Goal: Task Accomplishment & Management: Complete application form

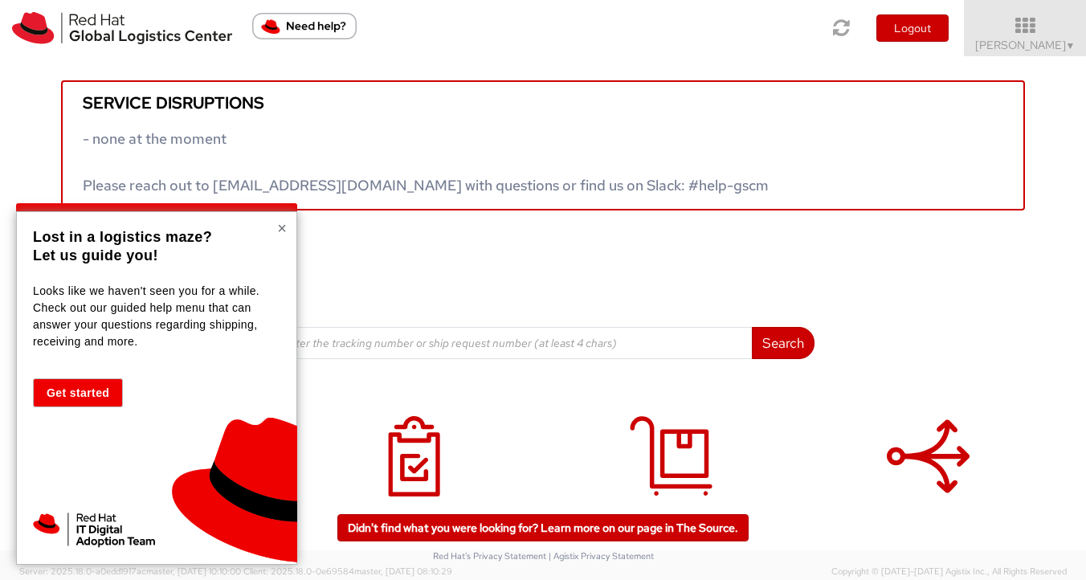
click at [280, 231] on button "×" at bounding box center [282, 228] width 10 height 16
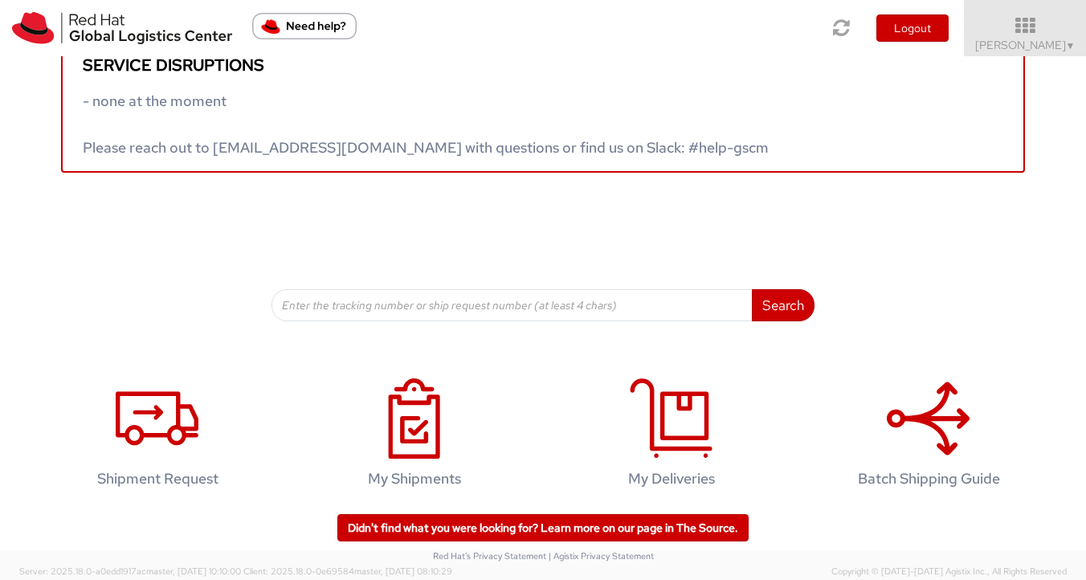
scroll to position [51, 0]
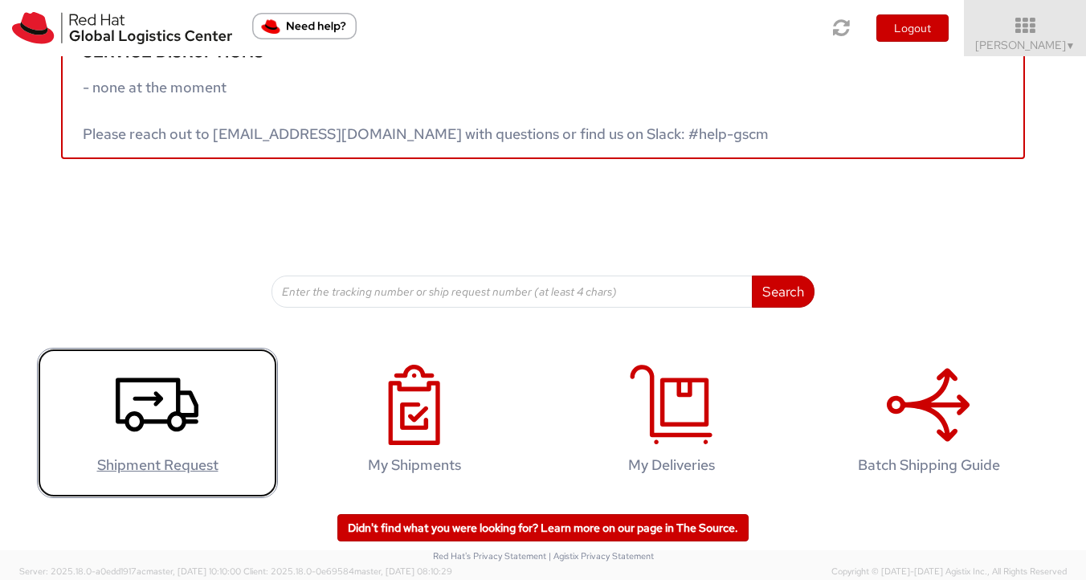
click at [152, 414] on icon at bounding box center [157, 405] width 83 height 80
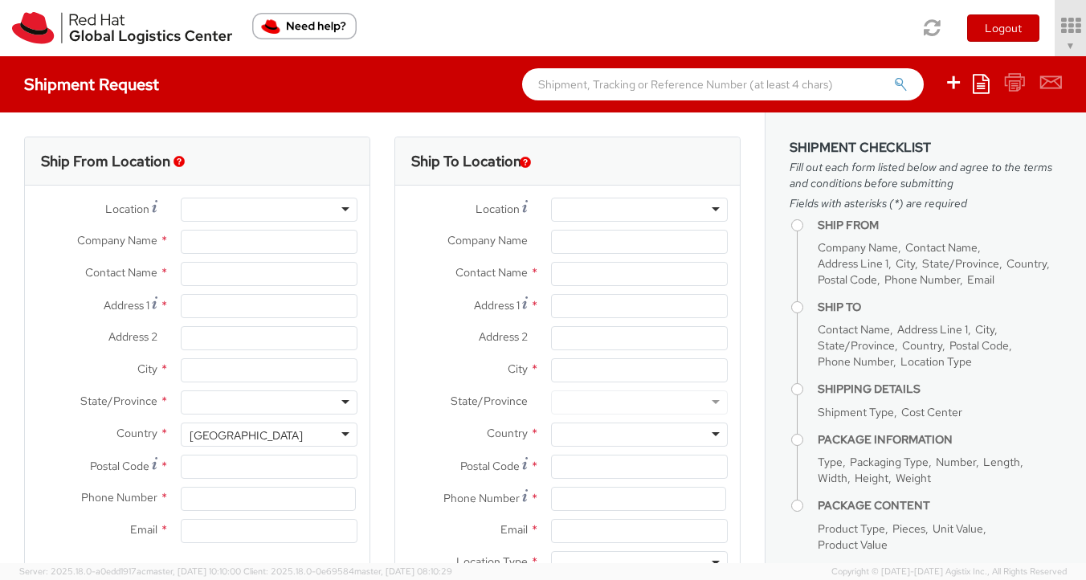
select select "512"
select select
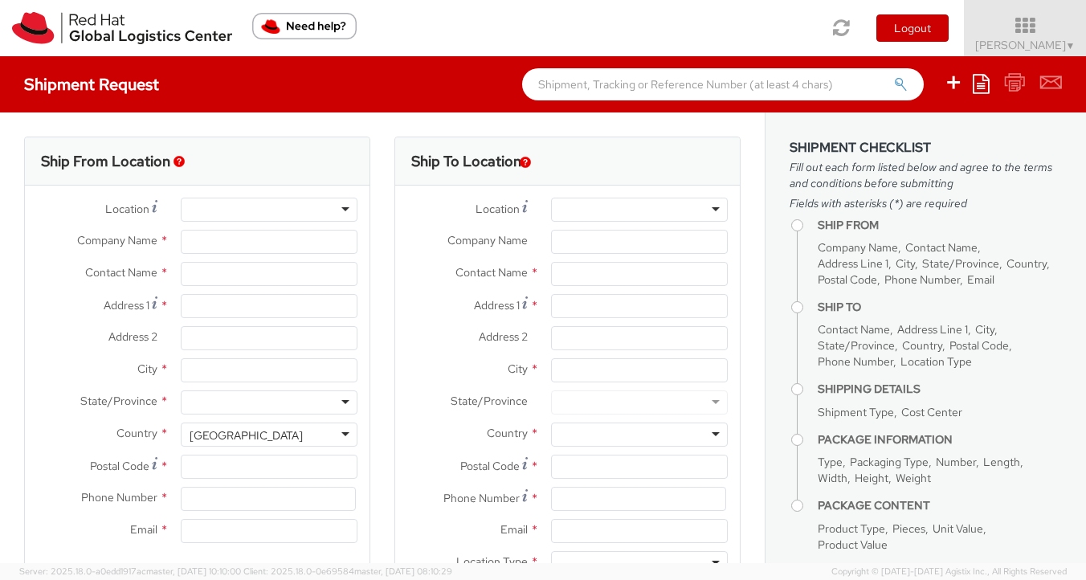
type input "Red Hat"
type input "Kellee McGolpin"
type input "kmcgolpi@redhat.com"
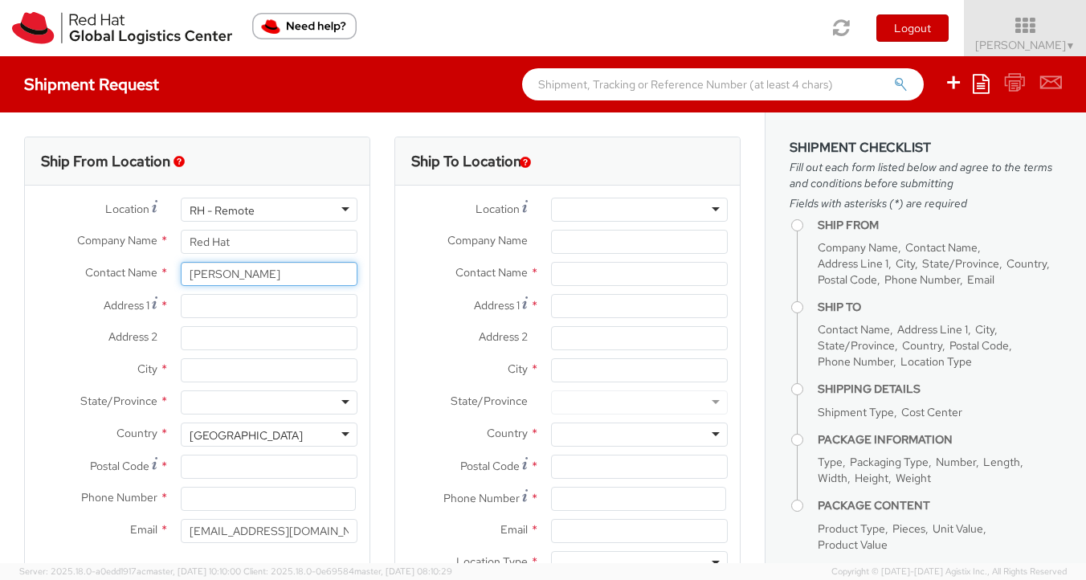
click at [290, 276] on input "Kellee McGolpin" at bounding box center [269, 274] width 177 height 24
type input "K"
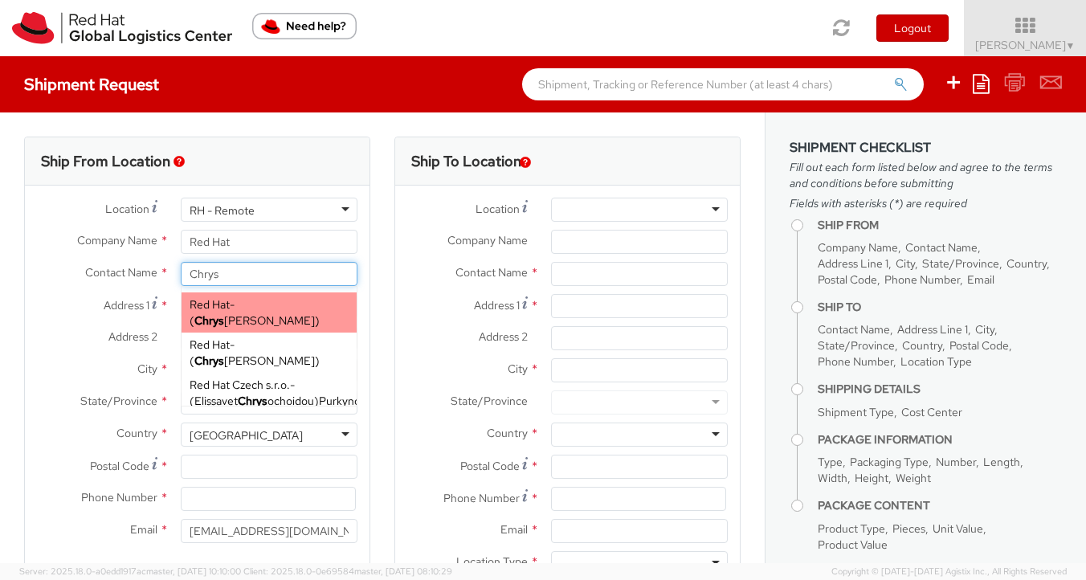
click at [296, 308] on div "Red Hat - ( Chrys Apostolopoulos )" at bounding box center [269, 312] width 175 height 40
type input "Chrys Apostolopoulos"
type input "chaposto@redhat.com"
select select
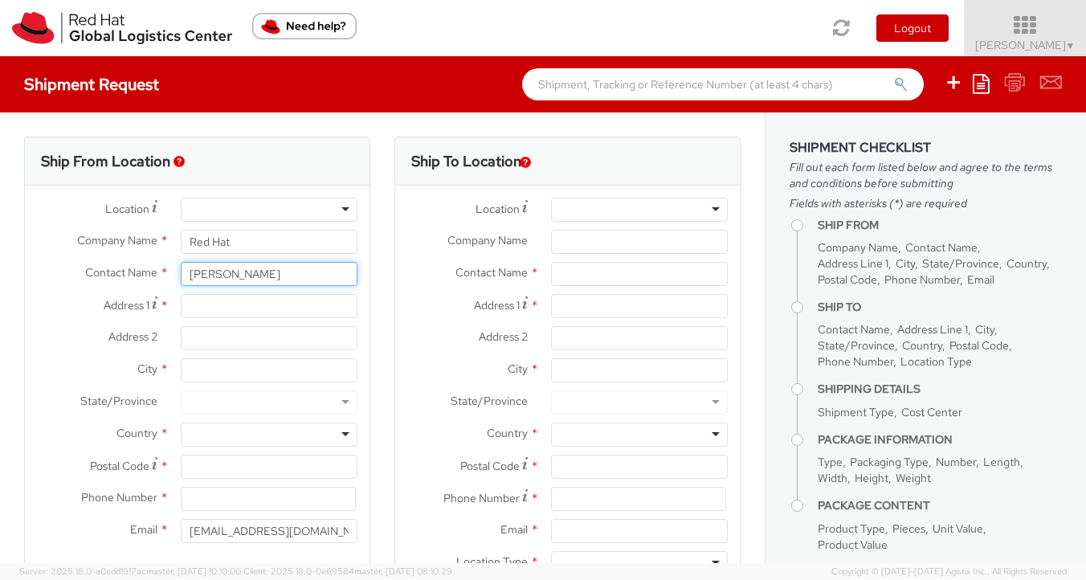
type input "Chrys Apostolopoulos"
click at [223, 311] on input "Address 1 *" at bounding box center [269, 306] width 177 height 24
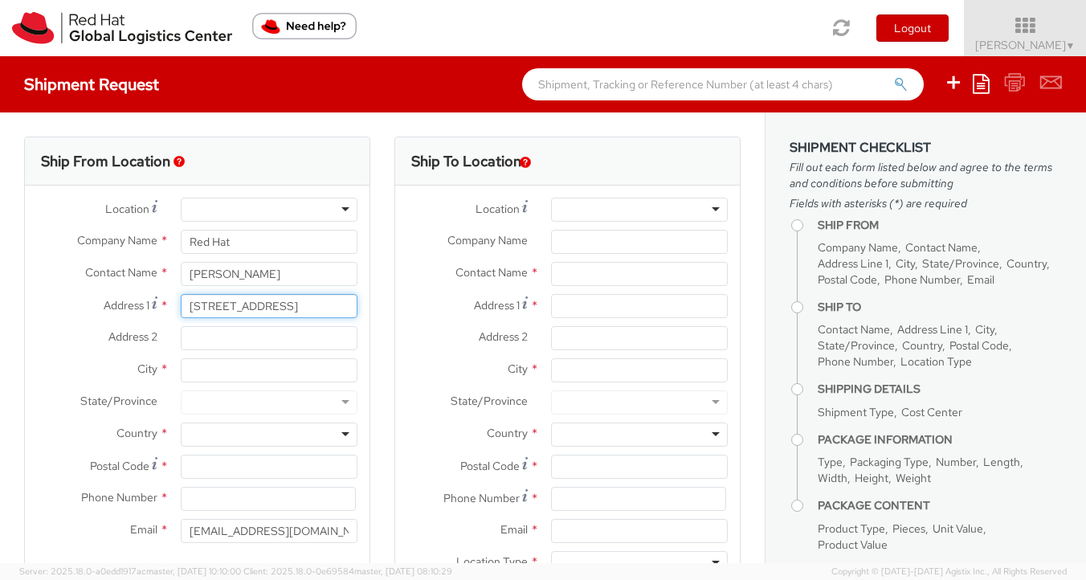
type input "59 Poplar Drive"
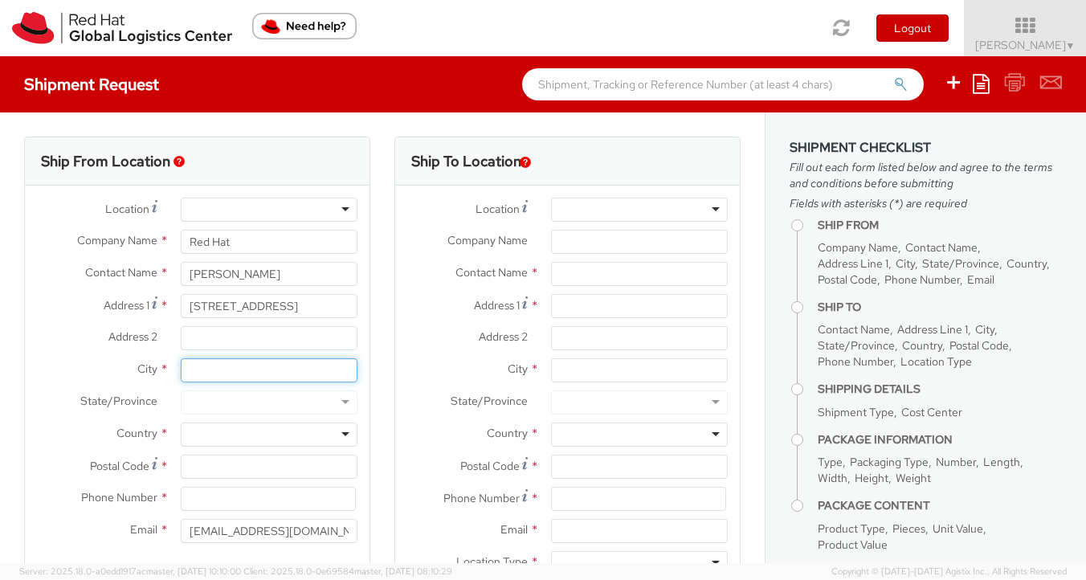
click at [189, 373] on input "City *" at bounding box center [269, 370] width 177 height 24
type input "Morris Plains"
click at [341, 403] on div at bounding box center [269, 402] width 177 height 24
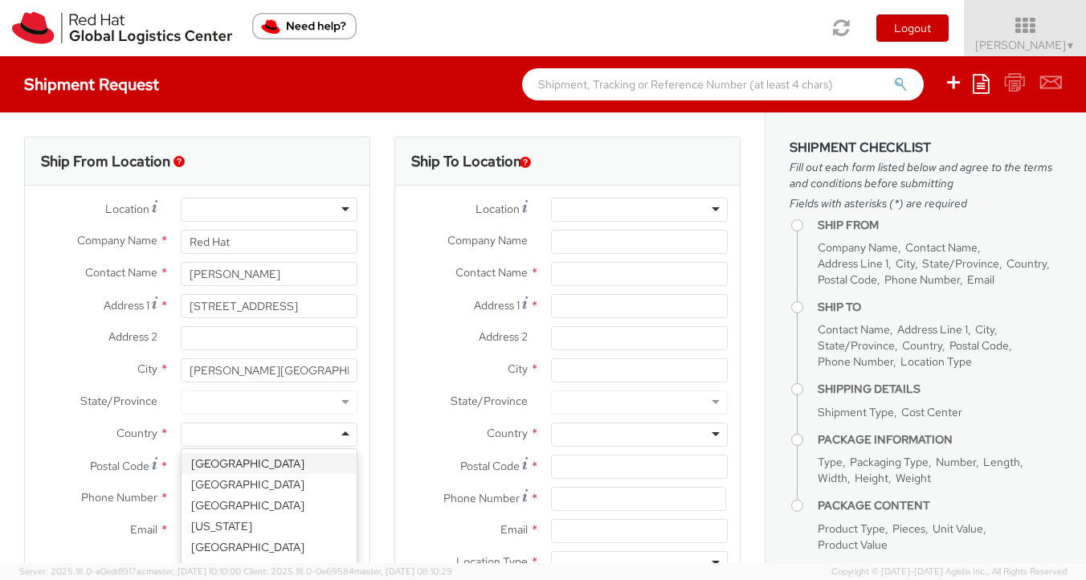
click at [222, 437] on div at bounding box center [269, 435] width 177 height 24
type input "u"
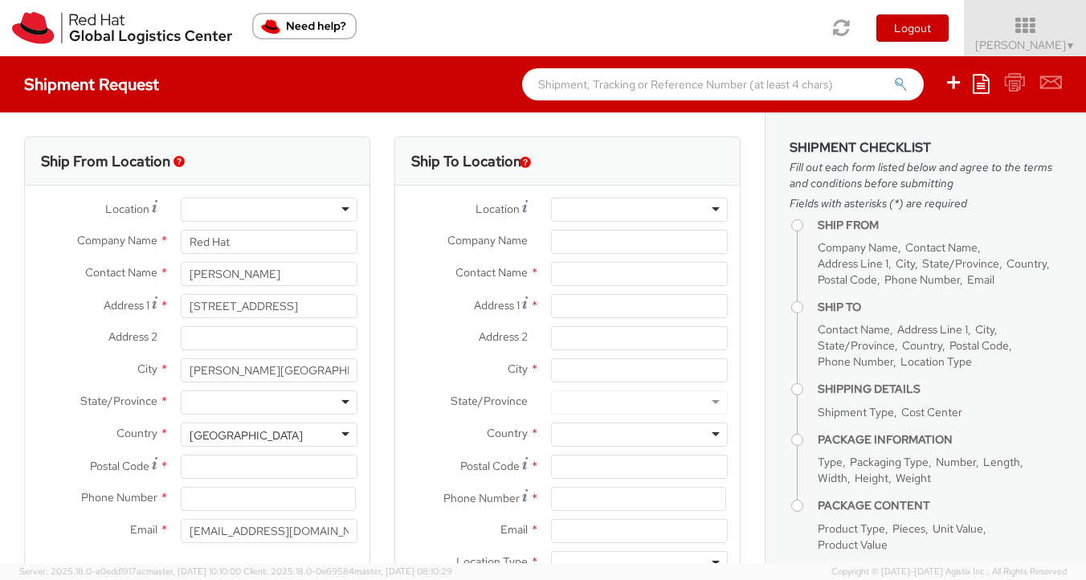
click at [344, 403] on div at bounding box center [269, 402] width 177 height 24
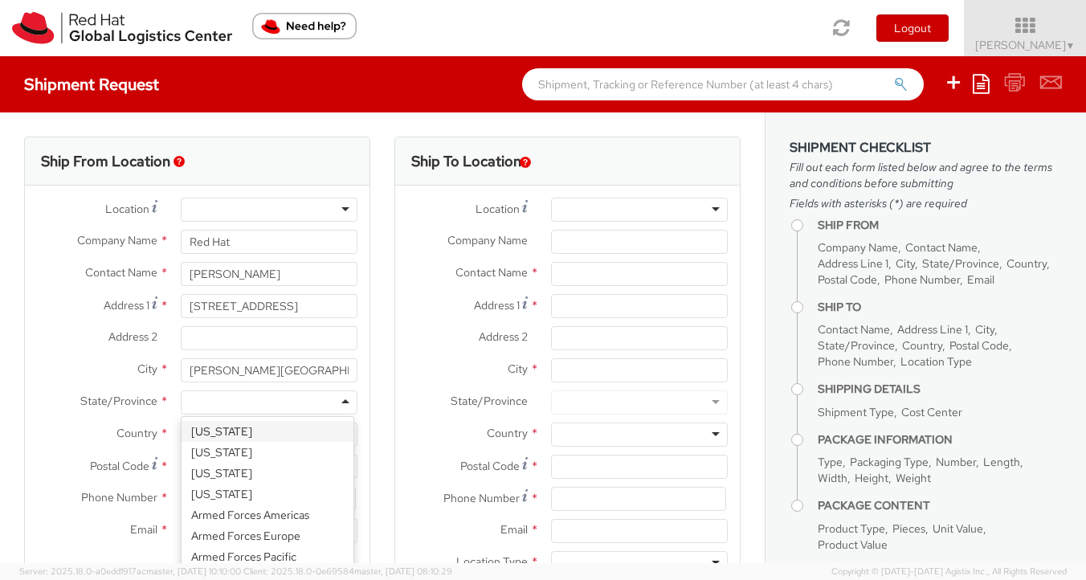
type input "n"
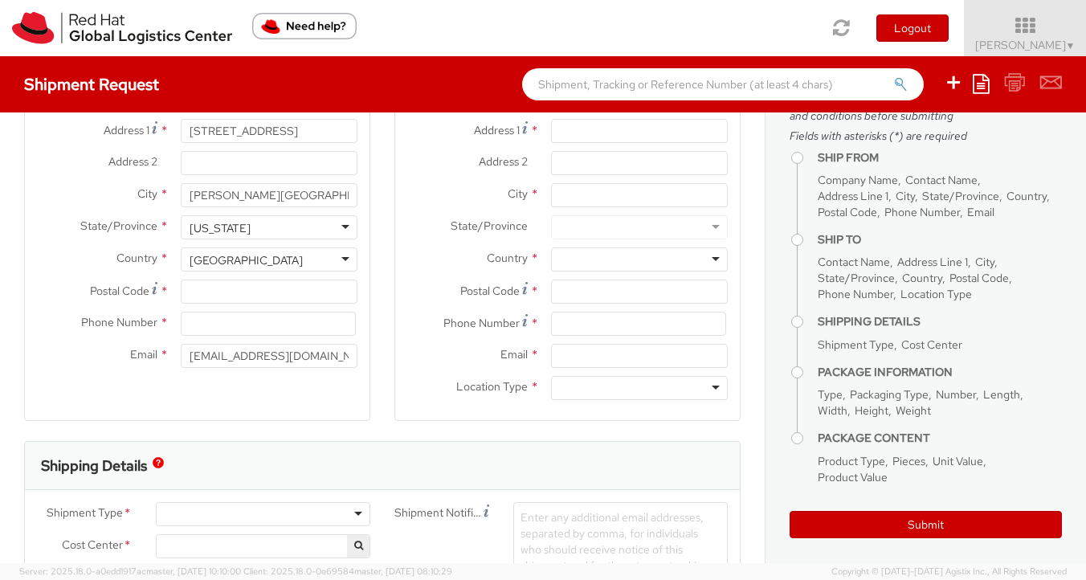
scroll to position [192, 0]
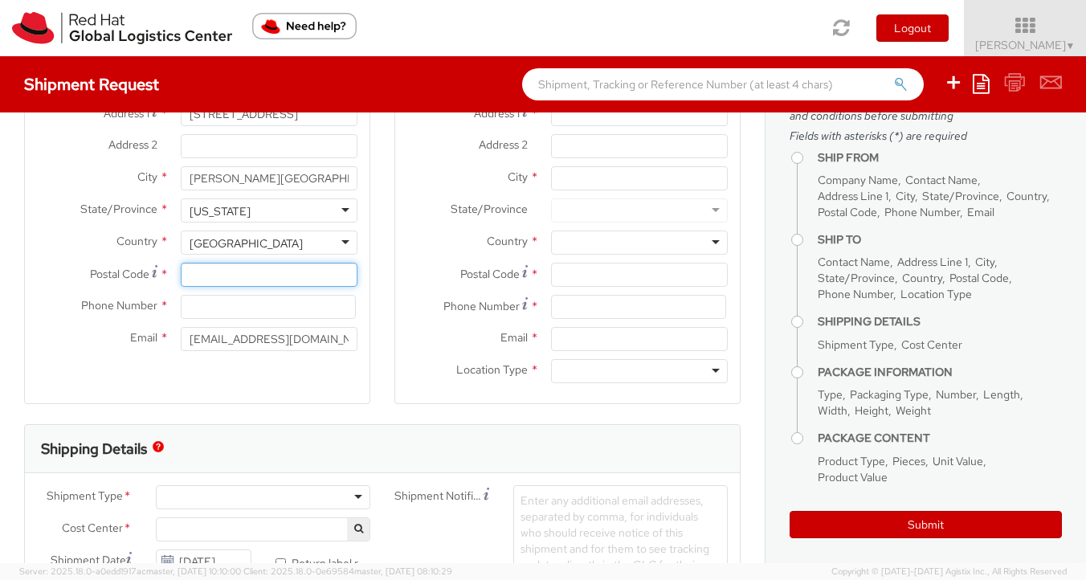
click at [193, 278] on input "Postal Code *" at bounding box center [269, 275] width 177 height 24
type input "07950"
click at [181, 308] on input at bounding box center [268, 307] width 175 height 24
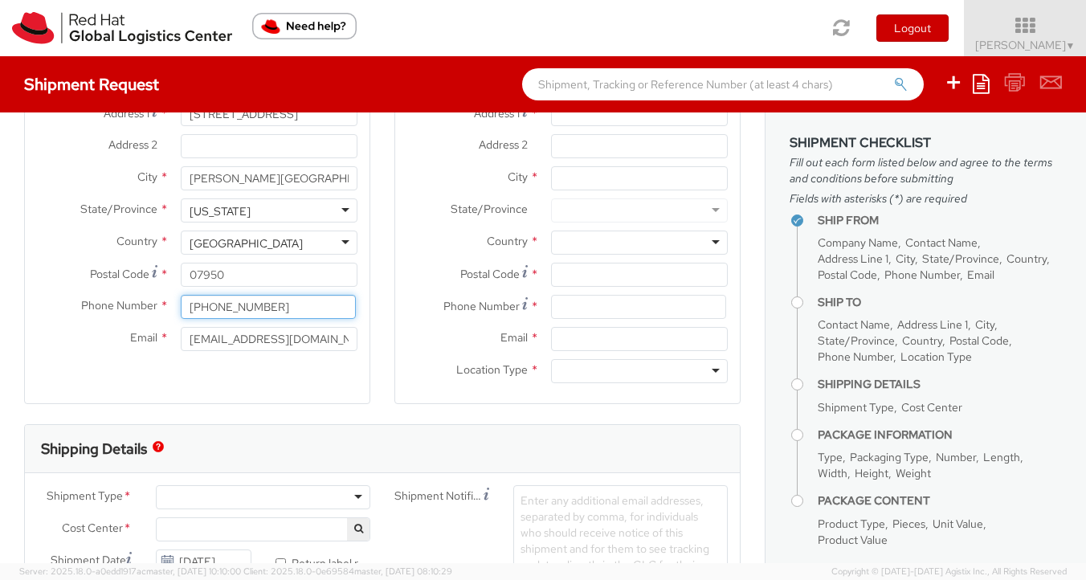
scroll to position [0, 0]
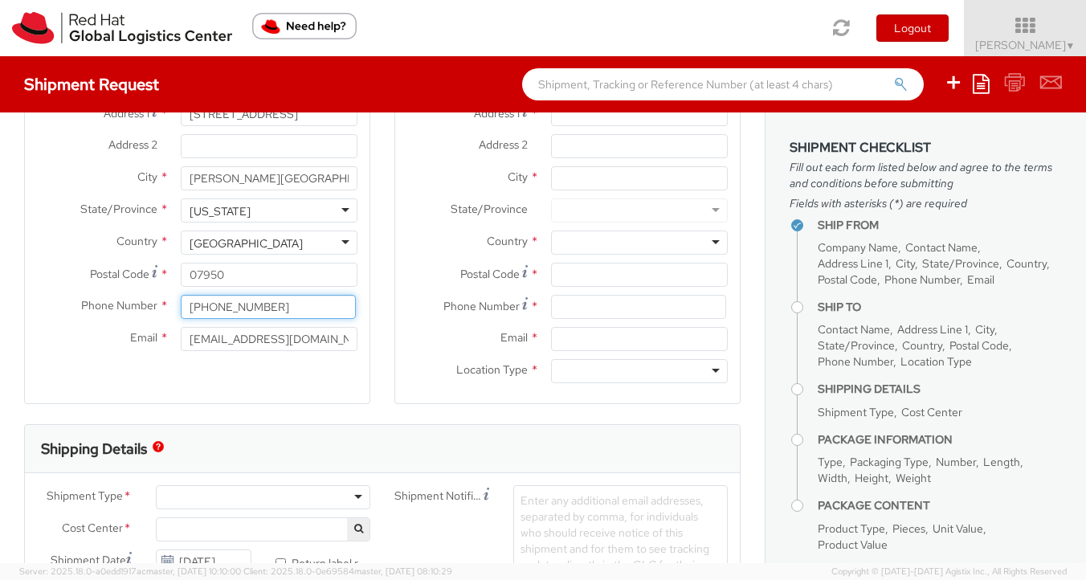
type input "973-886-5862"
drag, startPoint x: 752, startPoint y: 206, endPoint x: 753, endPoint y: 176, distance: 30.6
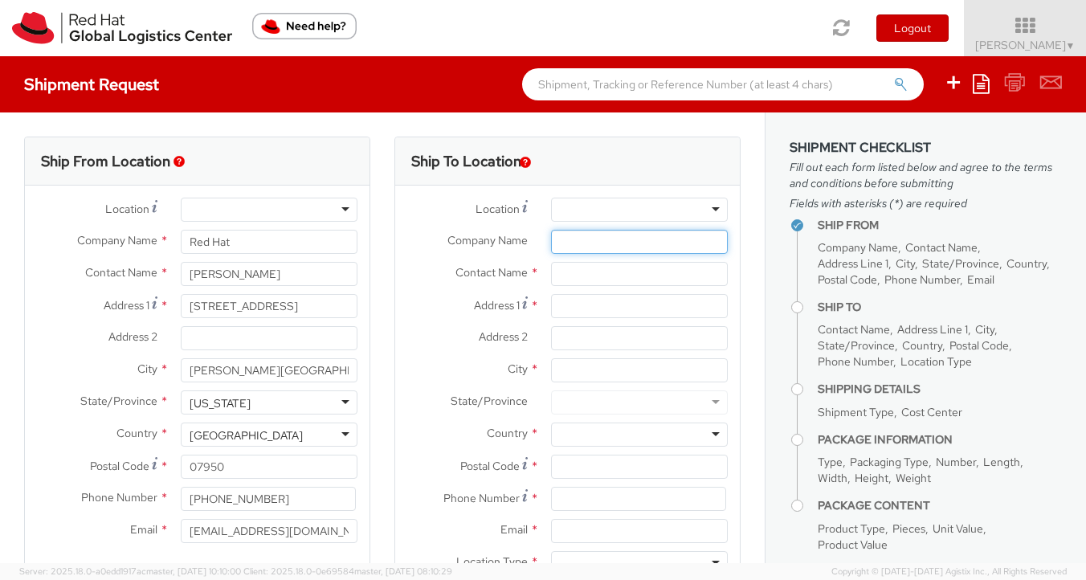
click at [582, 238] on input "Company Name *" at bounding box center [639, 242] width 177 height 24
type input "Red Hat"
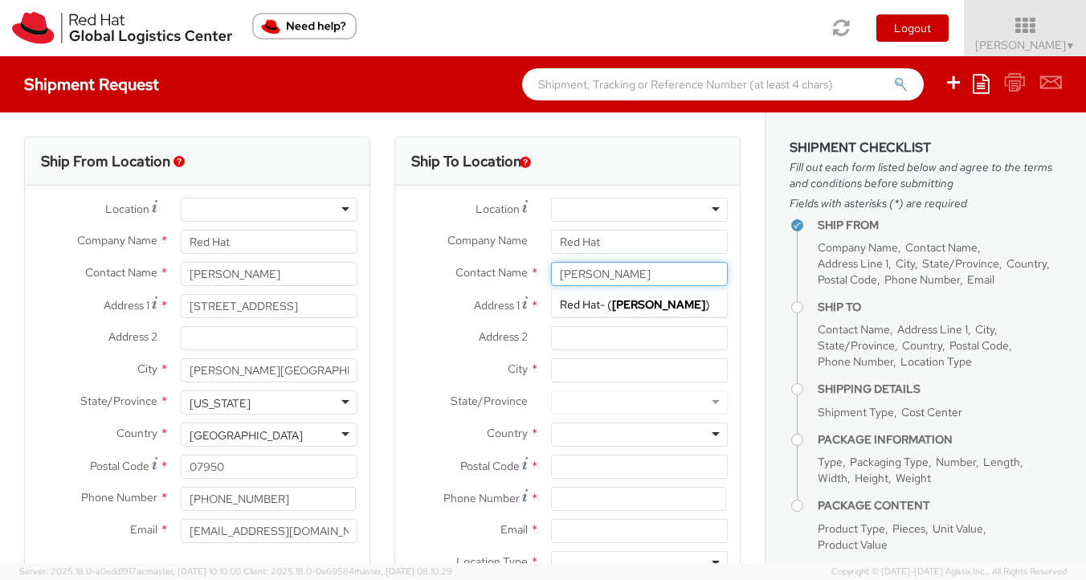
type input "Sue Flaherty"
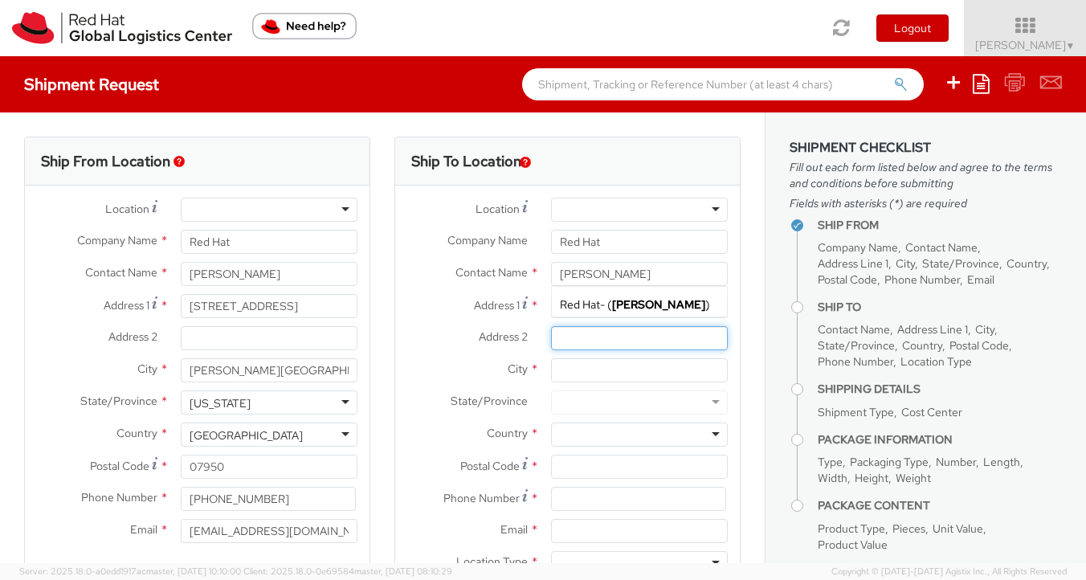
click at [594, 342] on input "Address 2 *" at bounding box center [639, 338] width 177 height 24
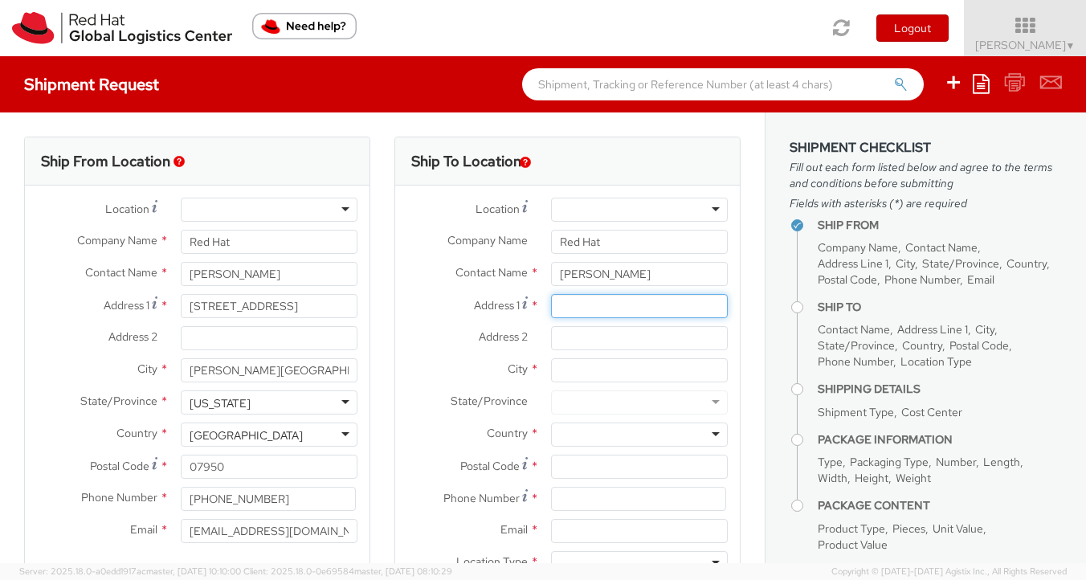
click at [567, 310] on input "Address 1 *" at bounding box center [639, 306] width 177 height 24
type input "13 Fenway Drive"
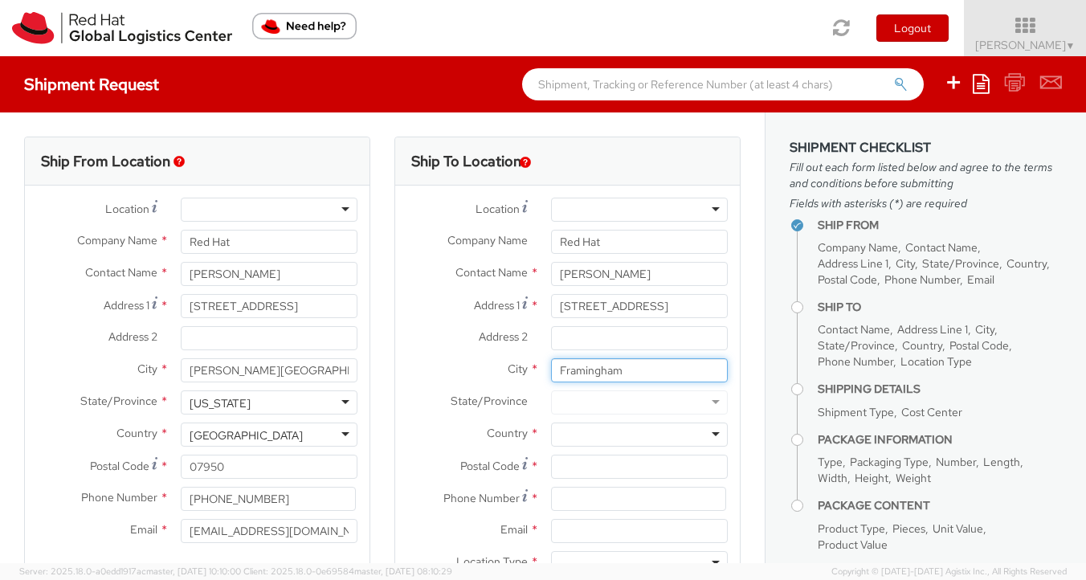
type input "Framingham"
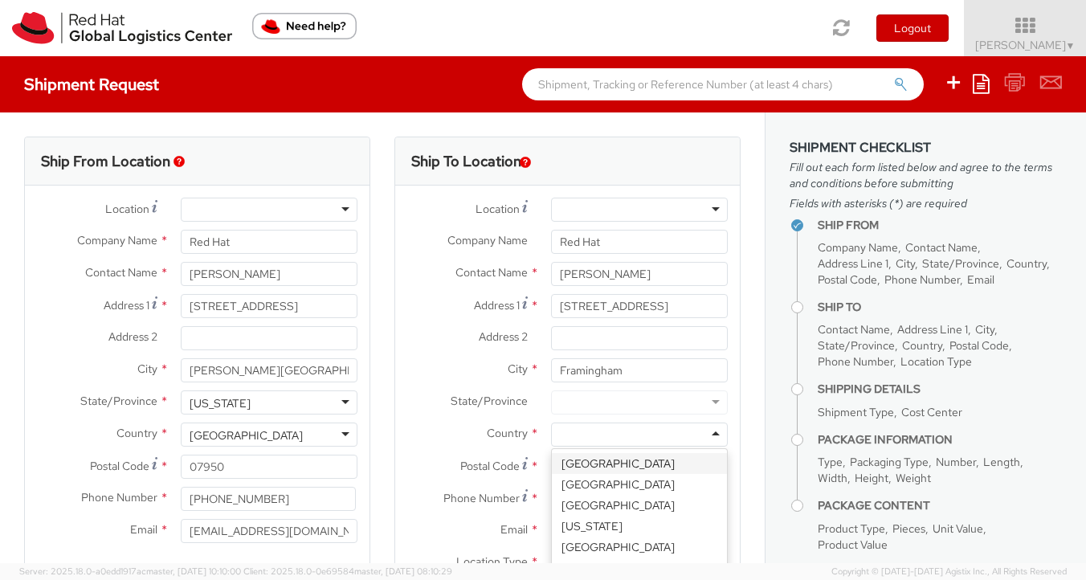
click at [704, 431] on div at bounding box center [639, 435] width 177 height 24
type input "u"
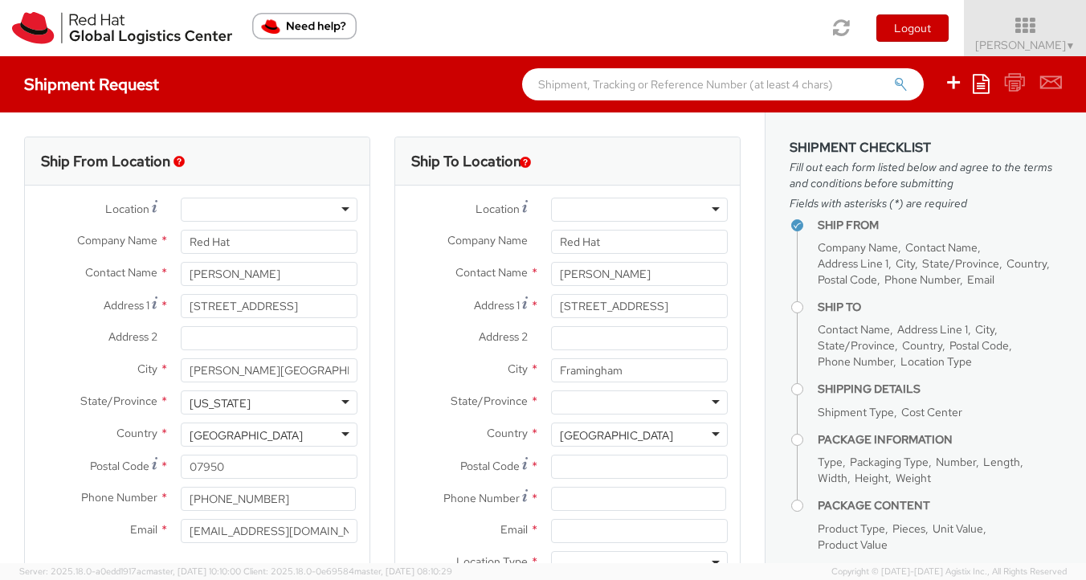
click at [701, 407] on div at bounding box center [639, 402] width 177 height 24
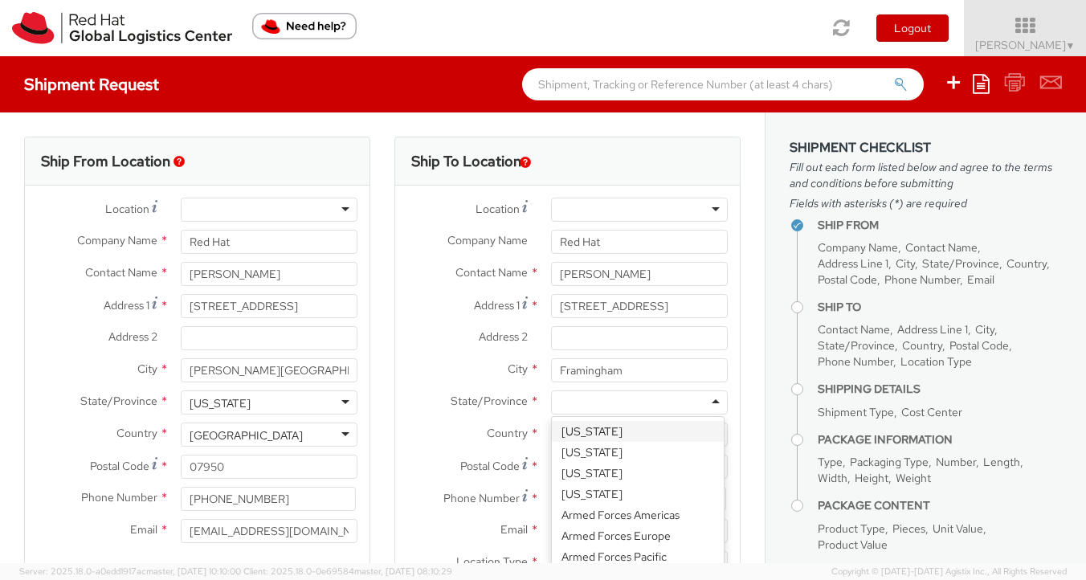
type input "m"
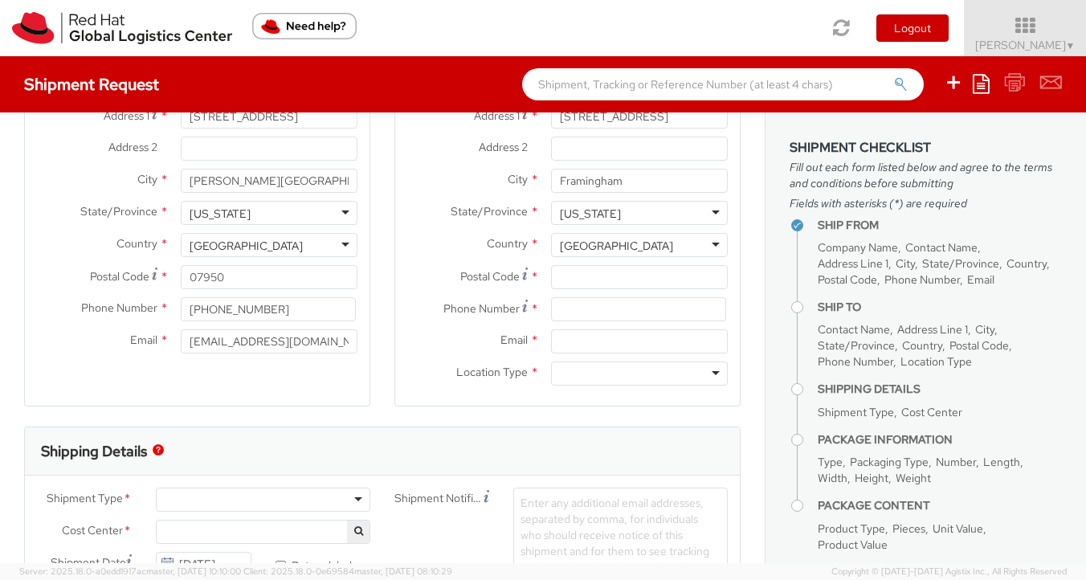
scroll to position [188, 0]
click at [594, 276] on input "Postal Code *" at bounding box center [639, 279] width 177 height 24
type input "01701"
click at [421, 348] on label "Email *" at bounding box center [467, 341] width 144 height 21
click at [551, 348] on input "Email *" at bounding box center [639, 343] width 177 height 24
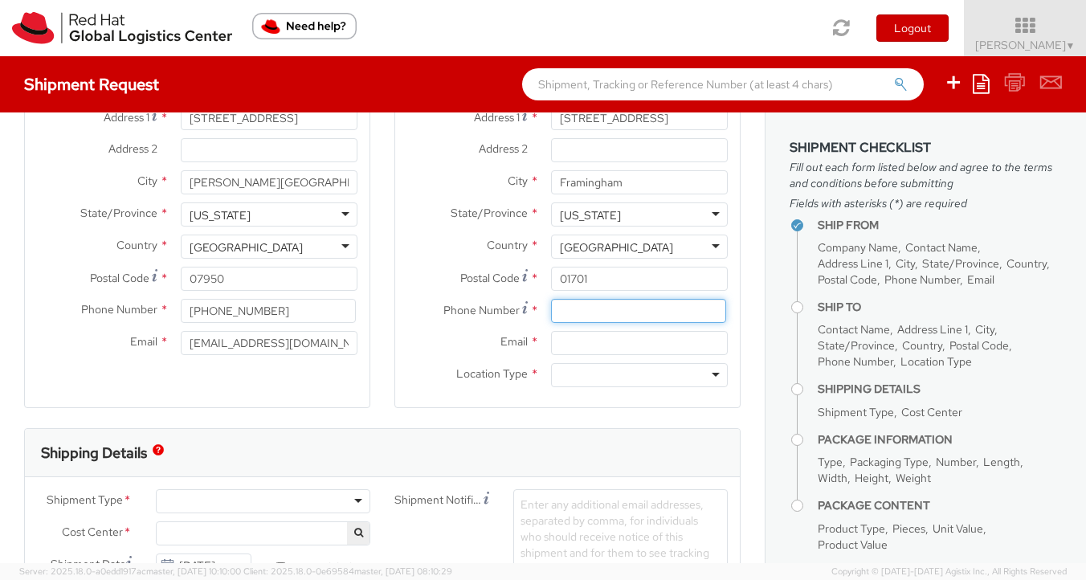
click at [594, 308] on input at bounding box center [638, 311] width 175 height 24
type input "6178527281"
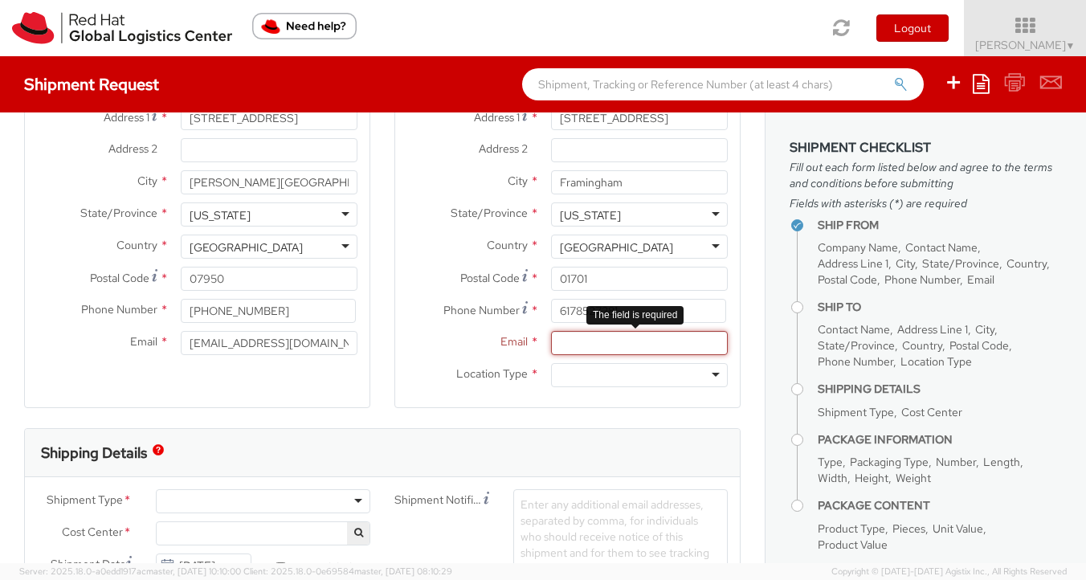
click at [573, 348] on input "Email *" at bounding box center [639, 343] width 177 height 24
type input "s"
paste input "sflahert@redhat.com"
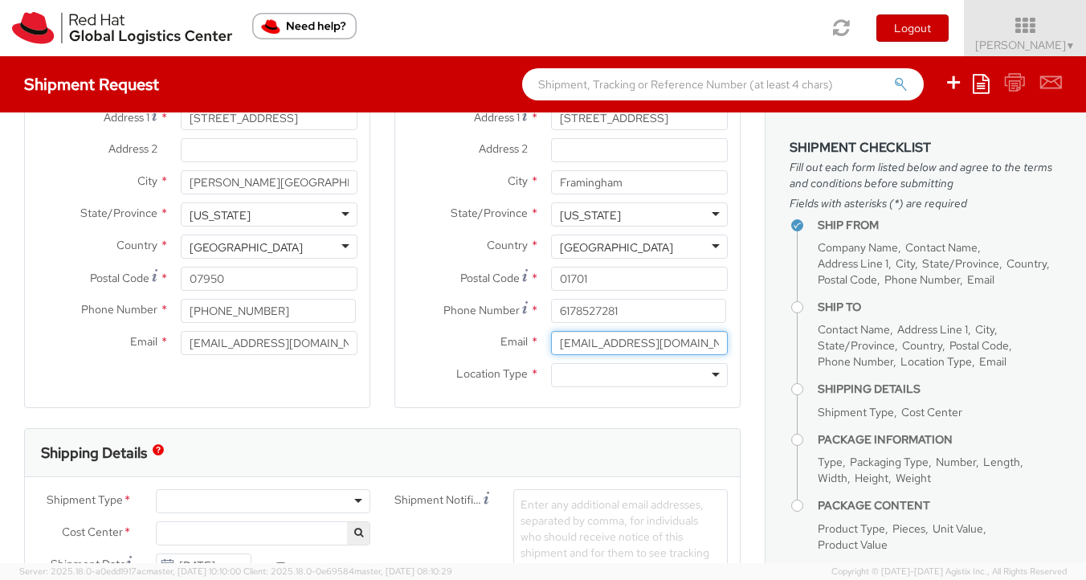
type input "sflahert@redhat.com"
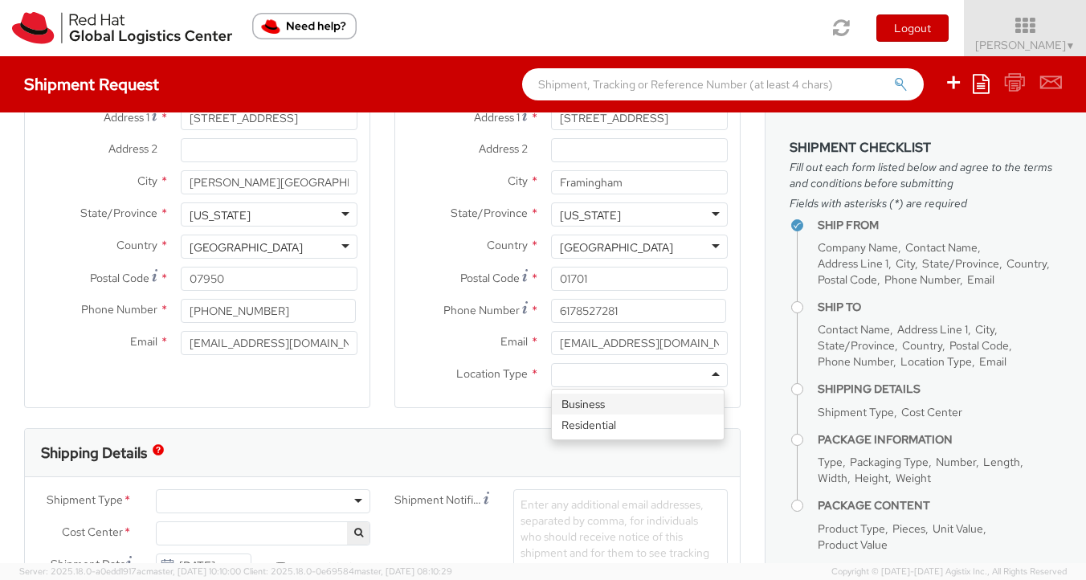
click at [704, 377] on div at bounding box center [639, 375] width 177 height 24
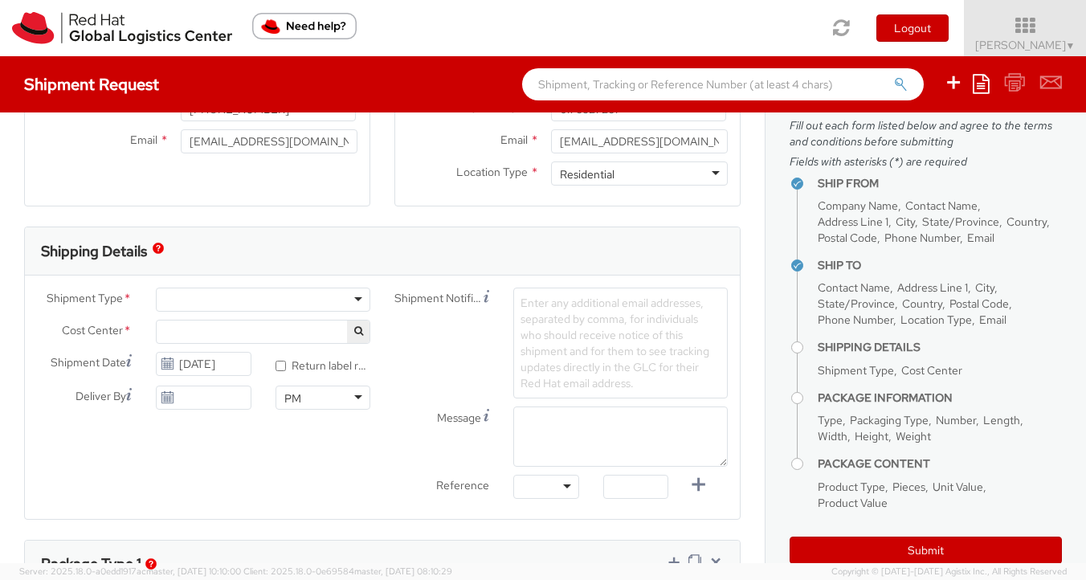
scroll to position [43, 0]
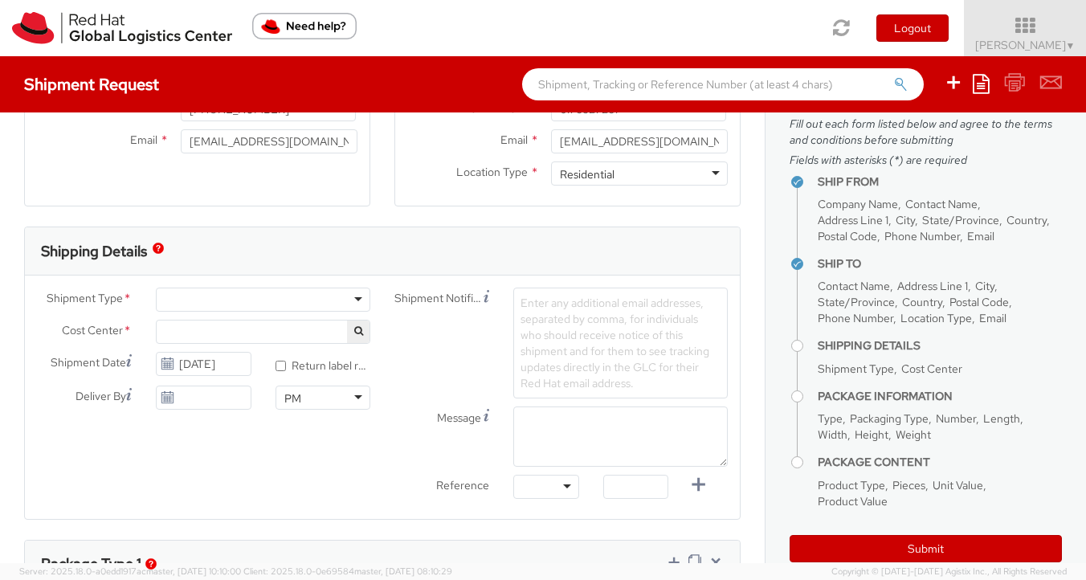
click at [353, 301] on div at bounding box center [263, 300] width 214 height 24
select select "512"
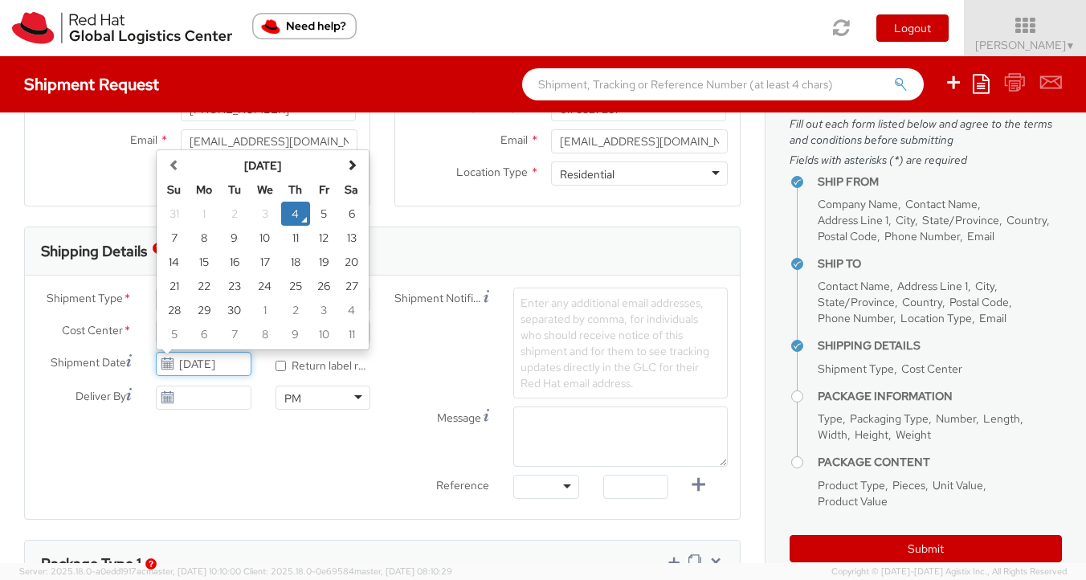
click at [213, 367] on input "09/04/2025" at bounding box center [203, 364] width 95 height 24
click at [195, 239] on td "8" at bounding box center [204, 238] width 32 height 24
type input "09/08/2025"
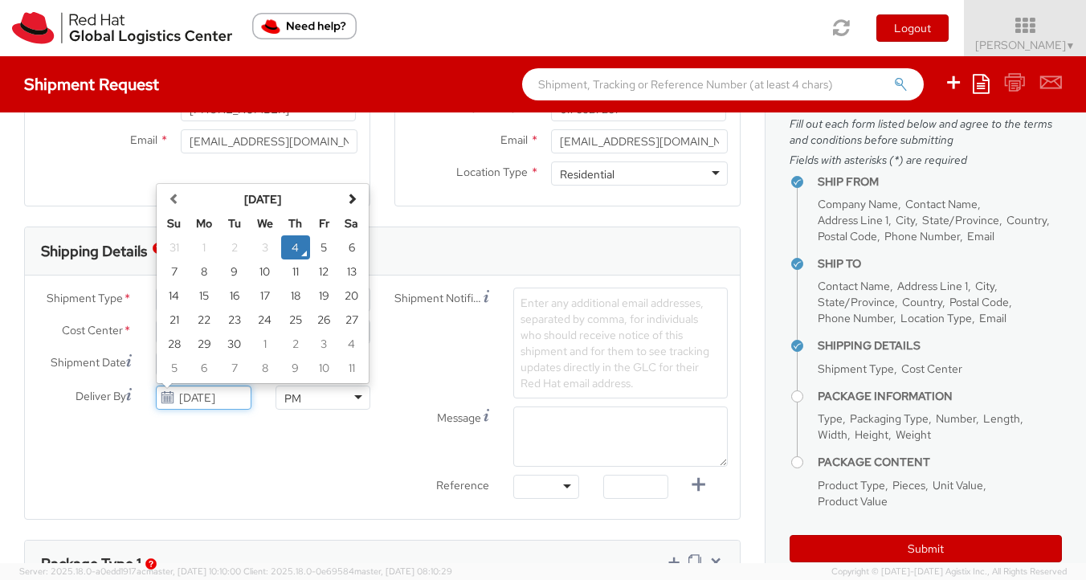
click at [225, 397] on input "09/04/2025" at bounding box center [203, 398] width 95 height 24
click at [298, 276] on td "11" at bounding box center [295, 271] width 29 height 24
type input "09/11/2025"
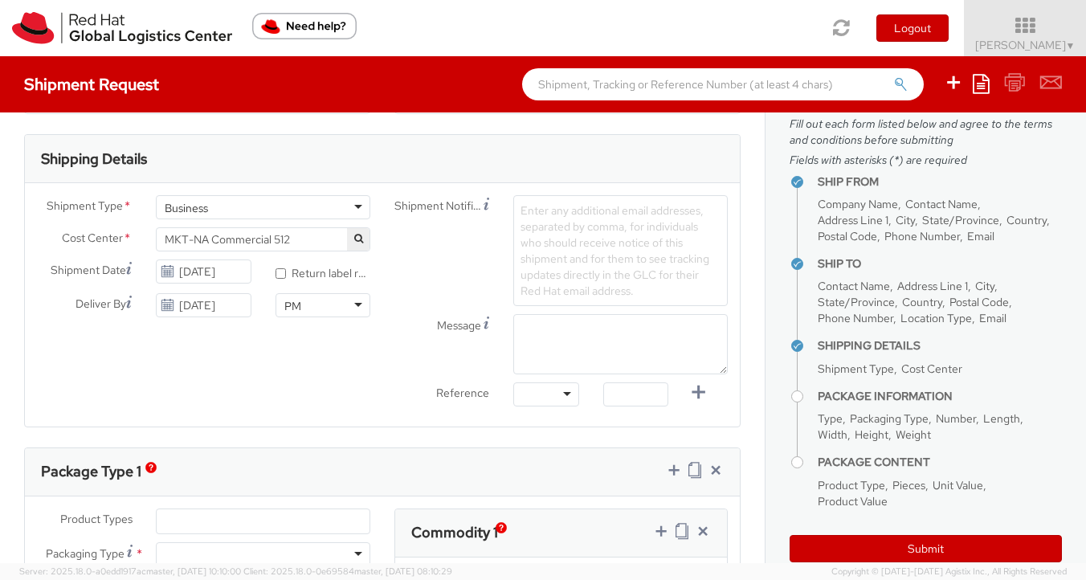
scroll to position [455, 0]
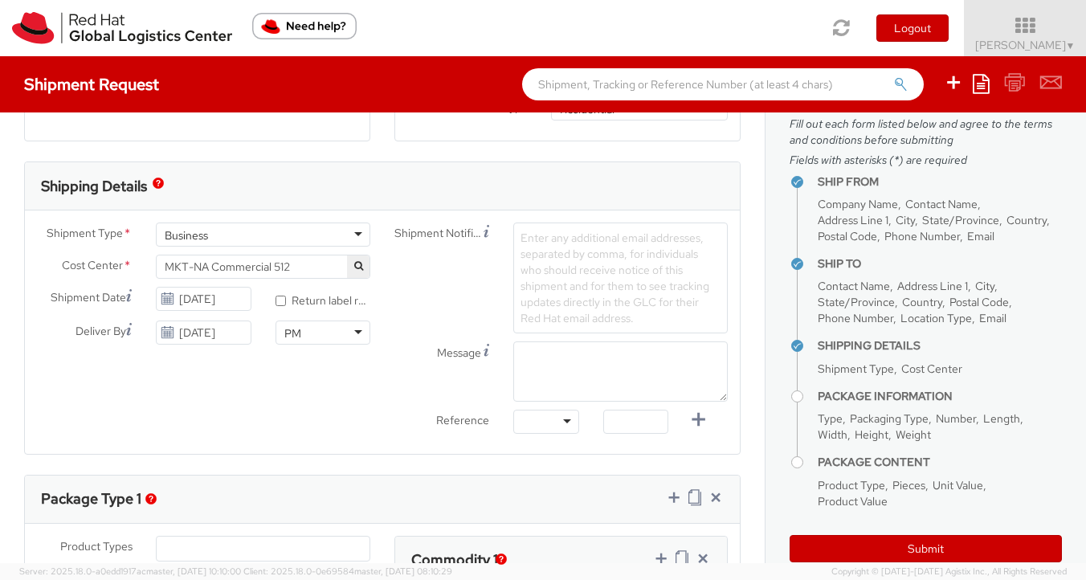
click at [590, 263] on span "Enter any additional email addresses, separated by comma, for individuals who s…" at bounding box center [614, 278] width 189 height 95
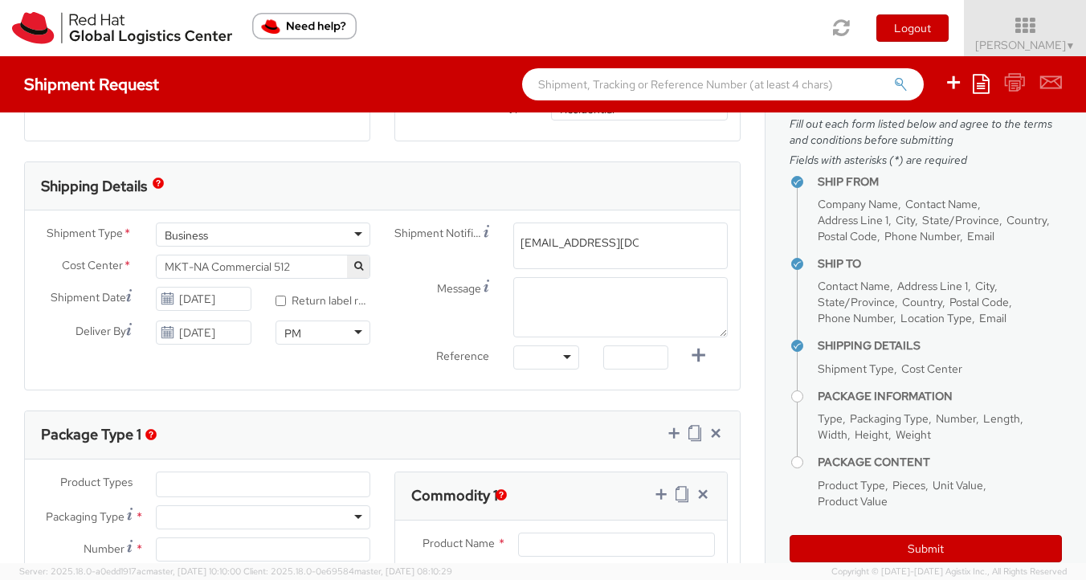
type input "kmcgolpi@redhat.com"
click at [571, 297] on div "Shipment Notification Enter any additional email addresses, separated by comma,…" at bounding box center [560, 299] width 357 height 155
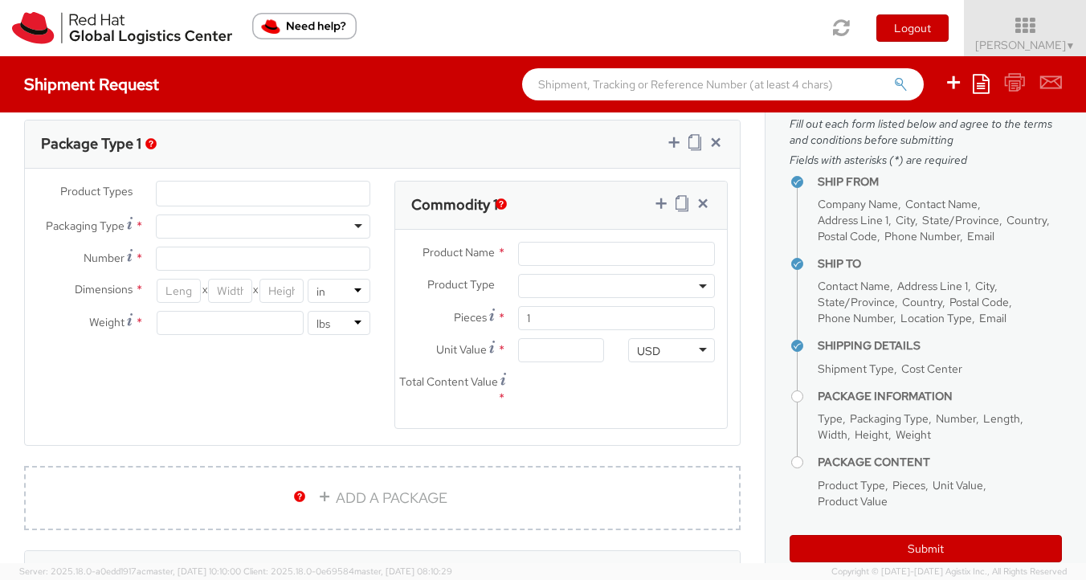
scroll to position [753, 0]
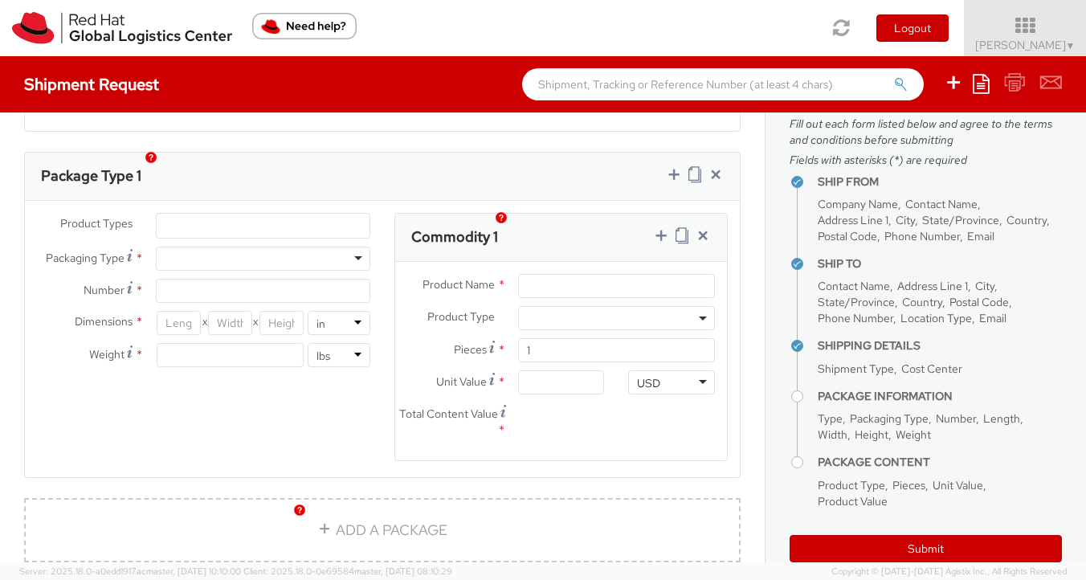
type textarea "Customer SWAG for marketing events"
click at [194, 214] on ul at bounding box center [263, 226] width 213 height 24
click at [190, 214] on ul at bounding box center [263, 226] width 213 height 24
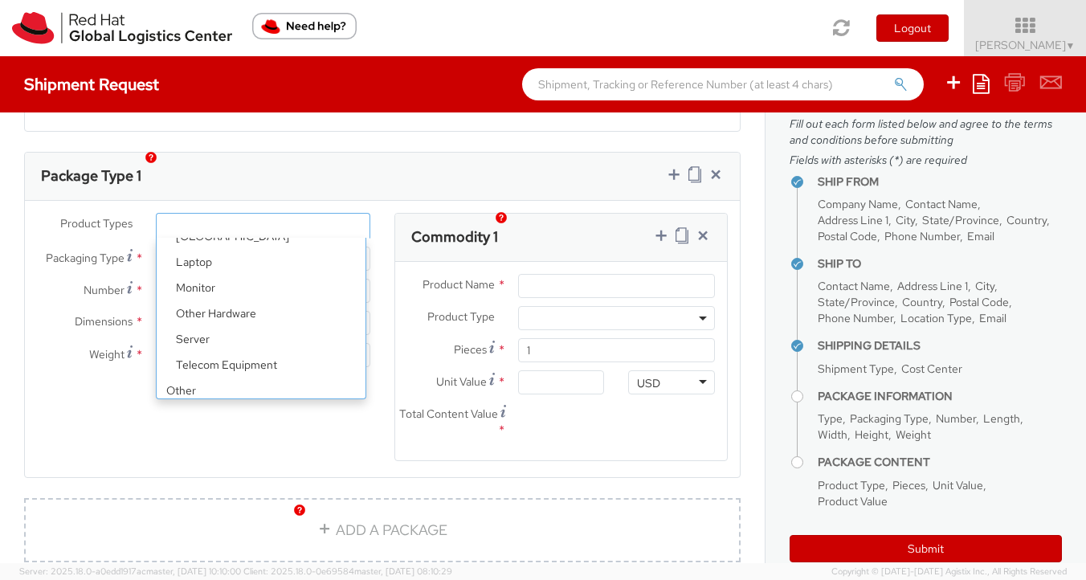
scroll to position [71, 0]
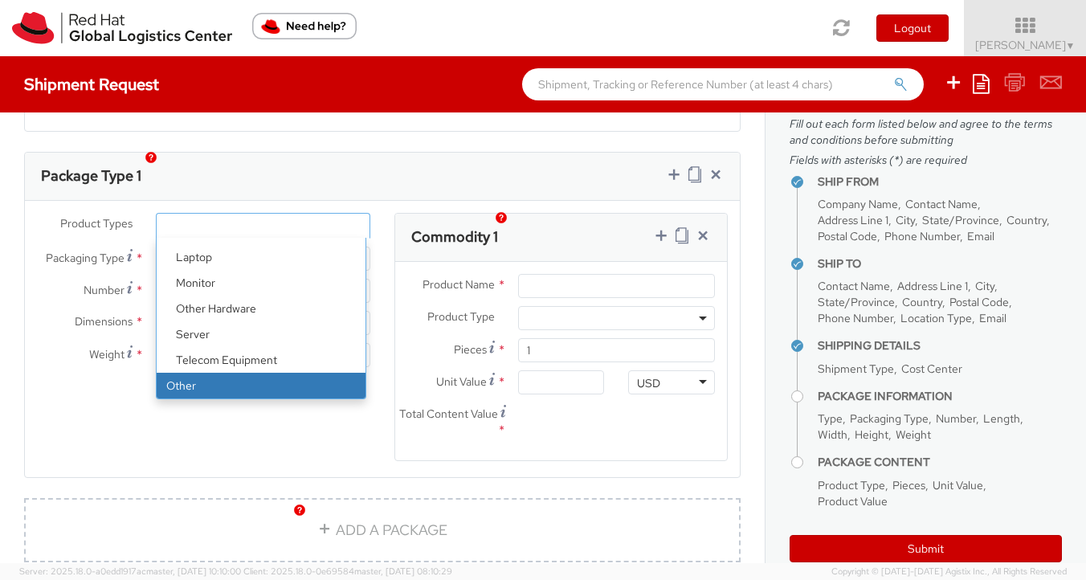
select select "OTHER"
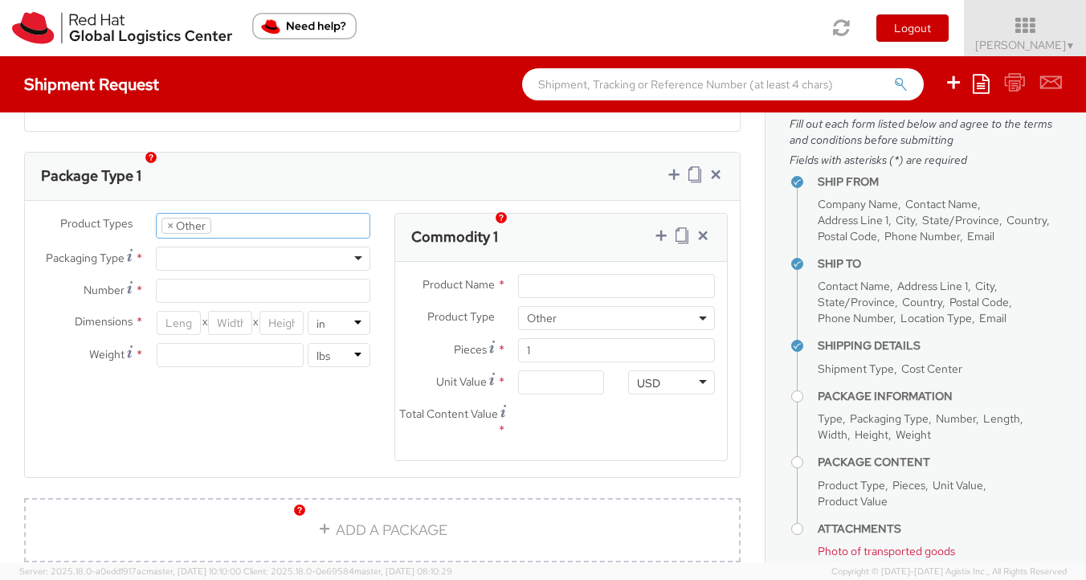
scroll to position [129, 0]
click at [354, 247] on div at bounding box center [263, 259] width 214 height 24
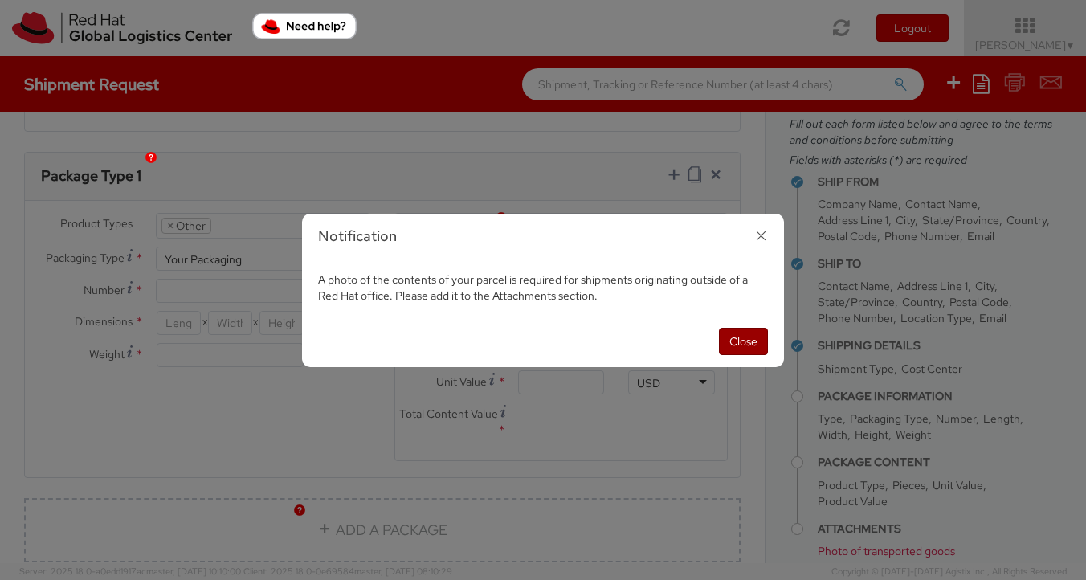
click at [753, 341] on button "Close" at bounding box center [743, 341] width 49 height 27
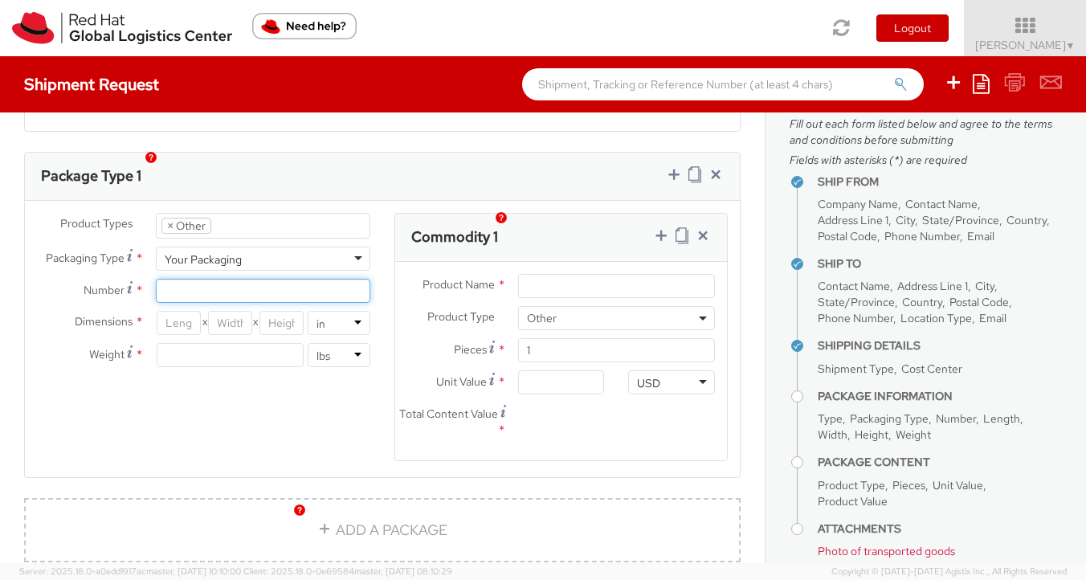
click at [185, 279] on input "Number *" at bounding box center [263, 291] width 214 height 24
type input "3"
click at [395, 274] on label "Product Name *" at bounding box center [450, 284] width 111 height 21
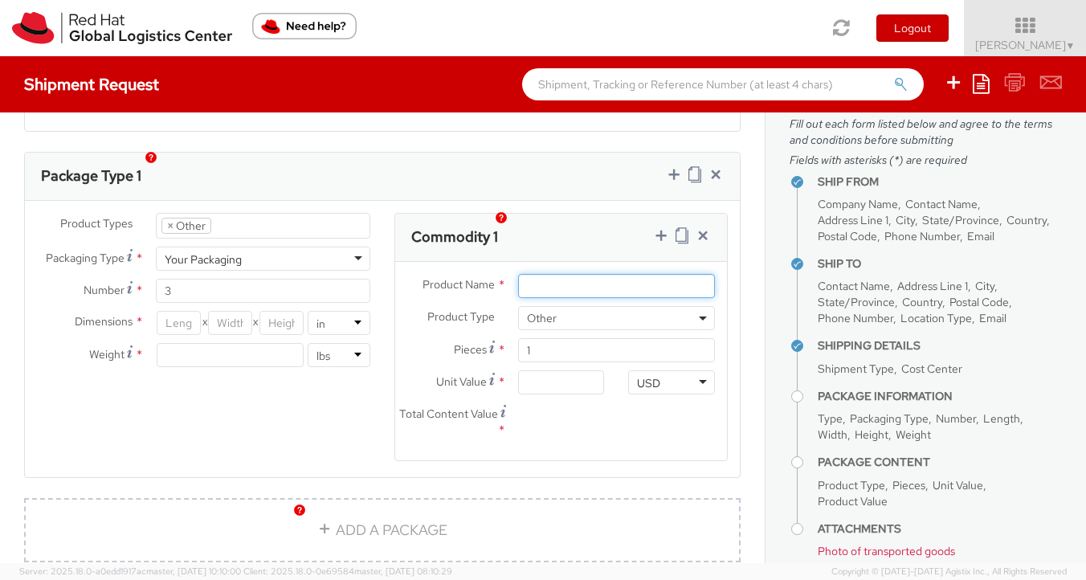
click at [518, 274] on input "Product Name *" at bounding box center [616, 286] width 197 height 24
type input "SWAG"
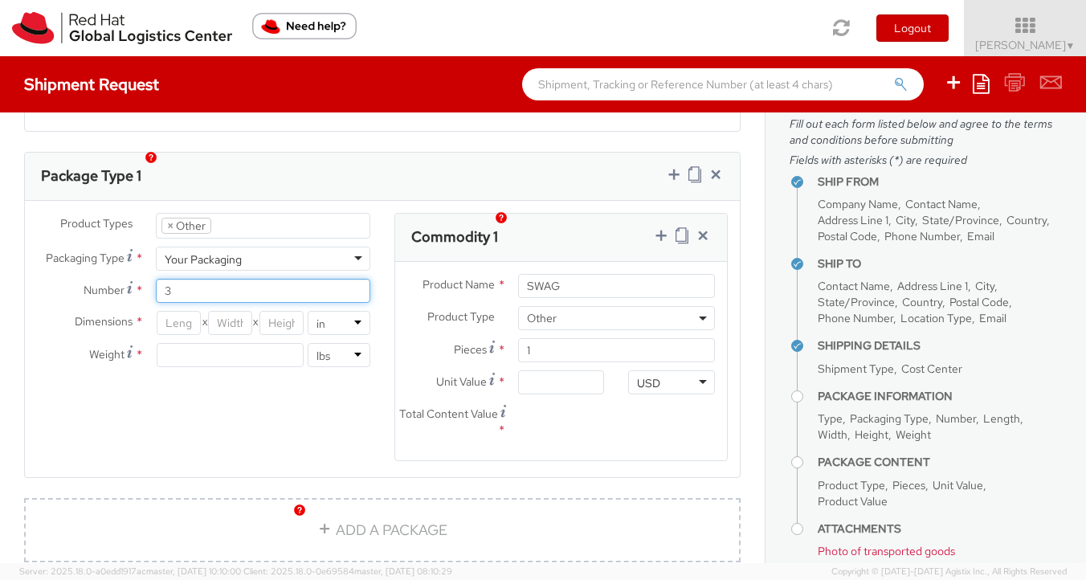
click at [235, 279] on input "3" at bounding box center [263, 291] width 214 height 24
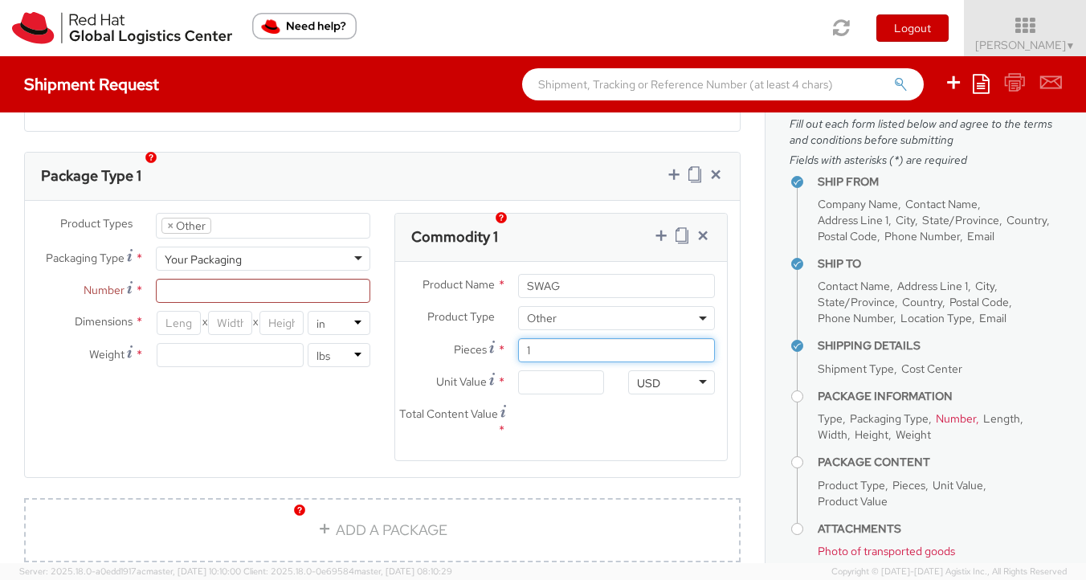
click at [549, 338] on input "1" at bounding box center [616, 350] width 197 height 24
type input "0.00"
type input "3"
type input "100"
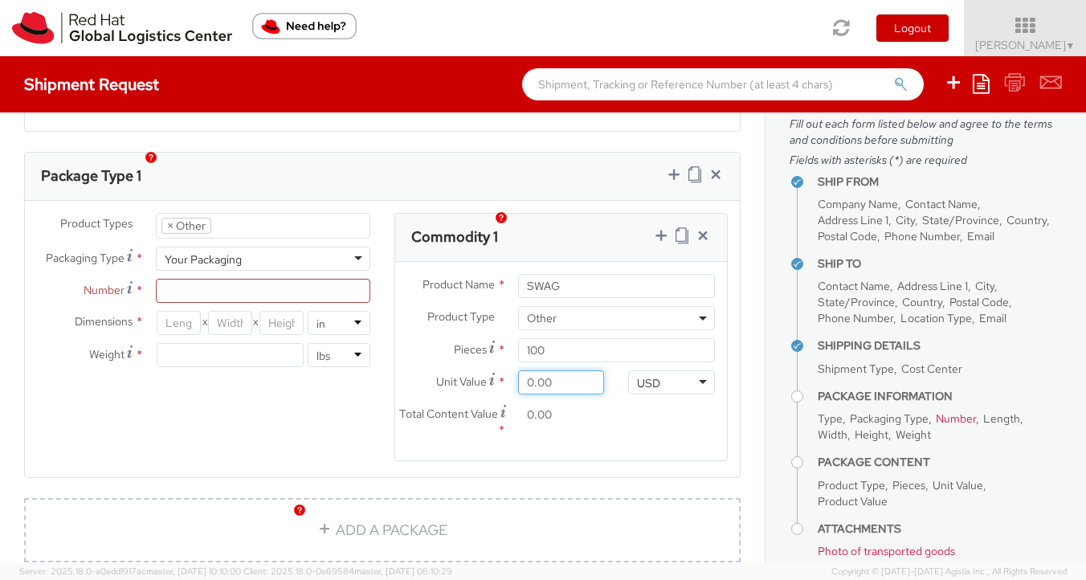
click at [567, 370] on input "0.00" at bounding box center [561, 382] width 87 height 24
type input "5.00"
type input "500.00"
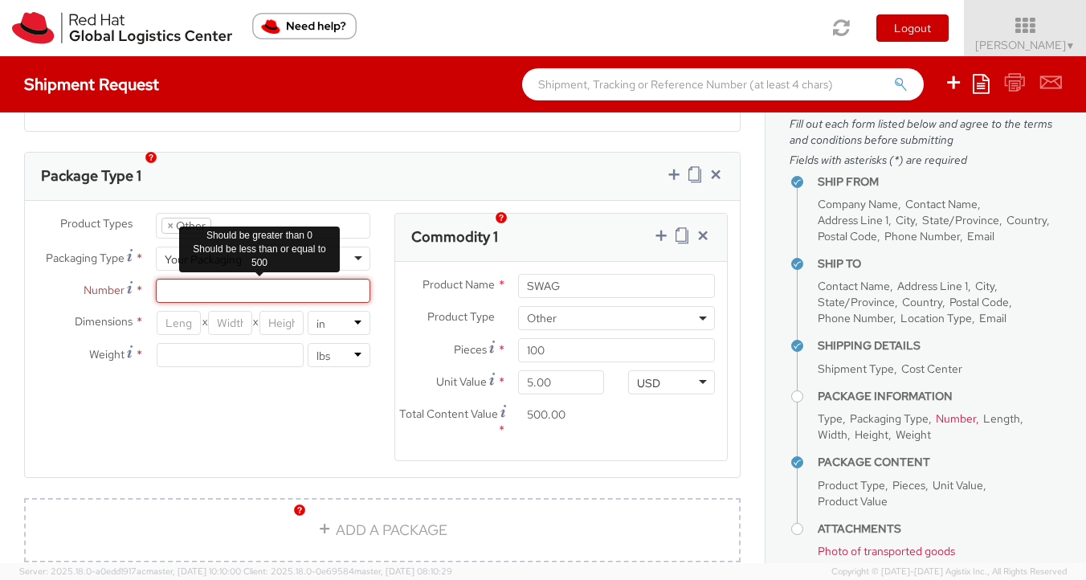
click at [221, 279] on input "Number *" at bounding box center [263, 291] width 214 height 24
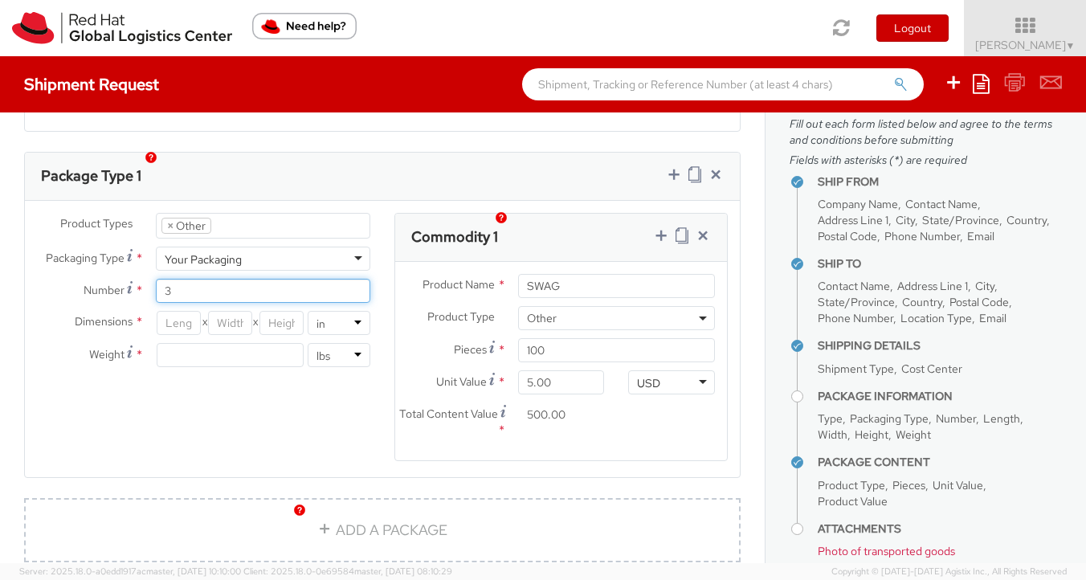
type input "3"
click at [222, 402] on div "Product Types * Documents Docking Station Laptop Monitor Other Hardware Server …" at bounding box center [382, 347] width 715 height 268
click at [179, 311] on input "number" at bounding box center [179, 323] width 44 height 24
type input "17"
click at [232, 311] on input "number" at bounding box center [230, 323] width 44 height 24
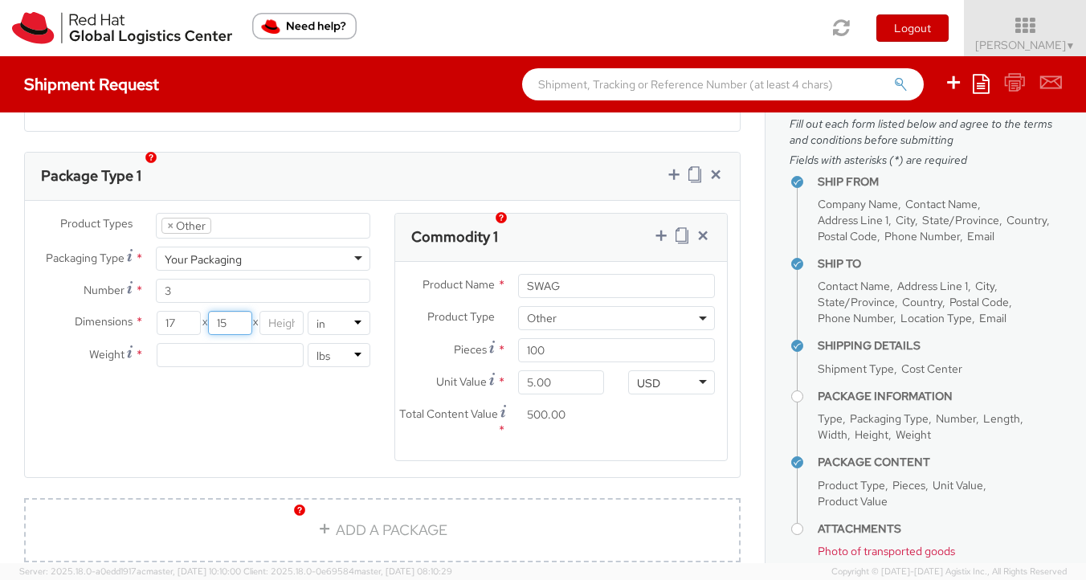
type input "15"
click at [280, 311] on input "number" at bounding box center [281, 323] width 44 height 24
type input "9"
click at [198, 343] on input "number" at bounding box center [230, 355] width 147 height 24
click at [198, 279] on input "3" at bounding box center [263, 291] width 214 height 24
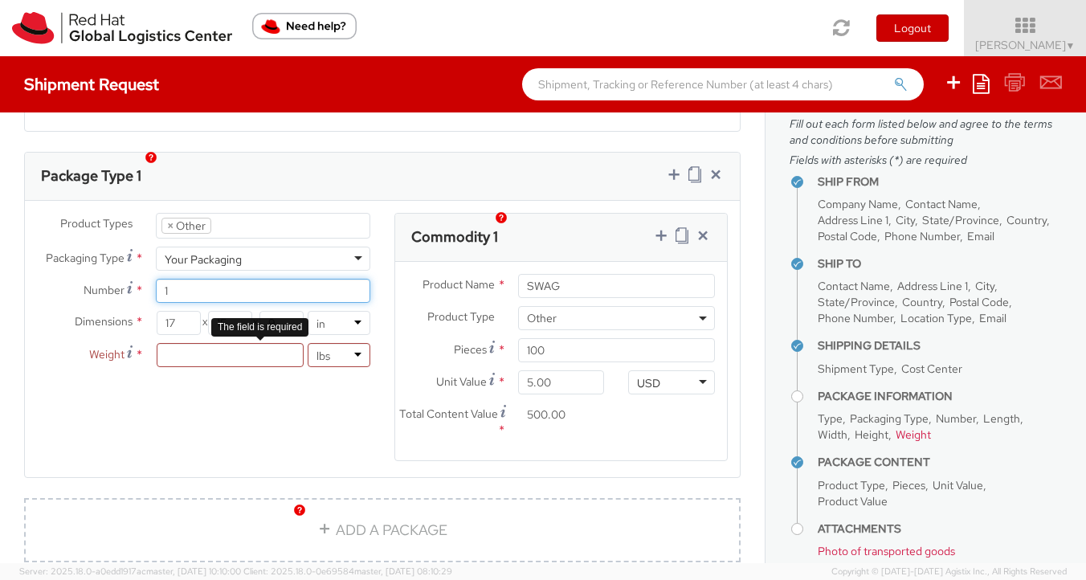
type input "1"
click at [186, 343] on input "number" at bounding box center [230, 355] width 147 height 24
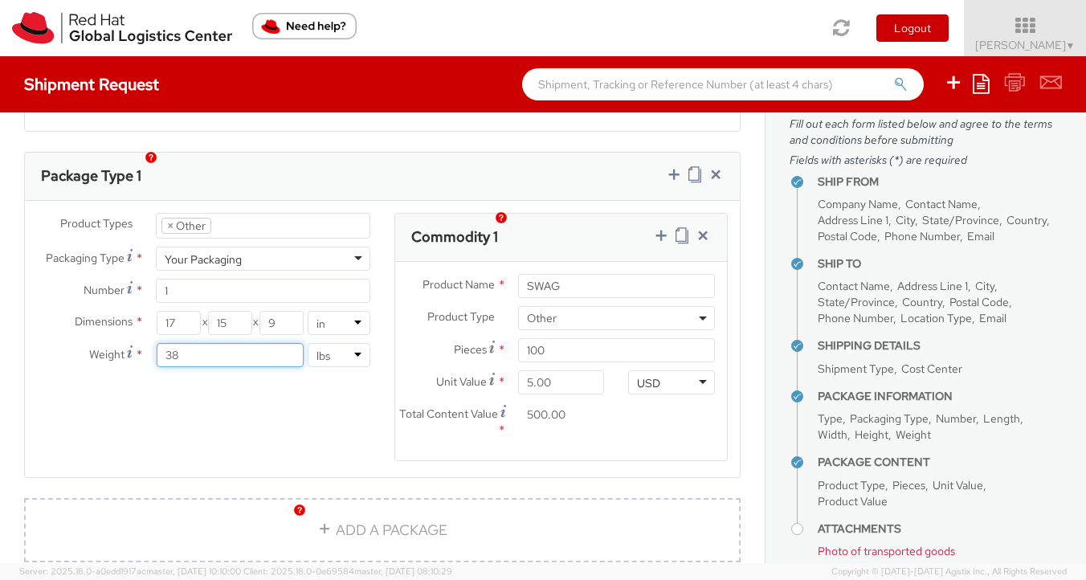
type input "38"
click at [267, 401] on div "Product Types * Documents Docking Station Laptop Monitor Other Hardware Server …" at bounding box center [382, 347] width 715 height 268
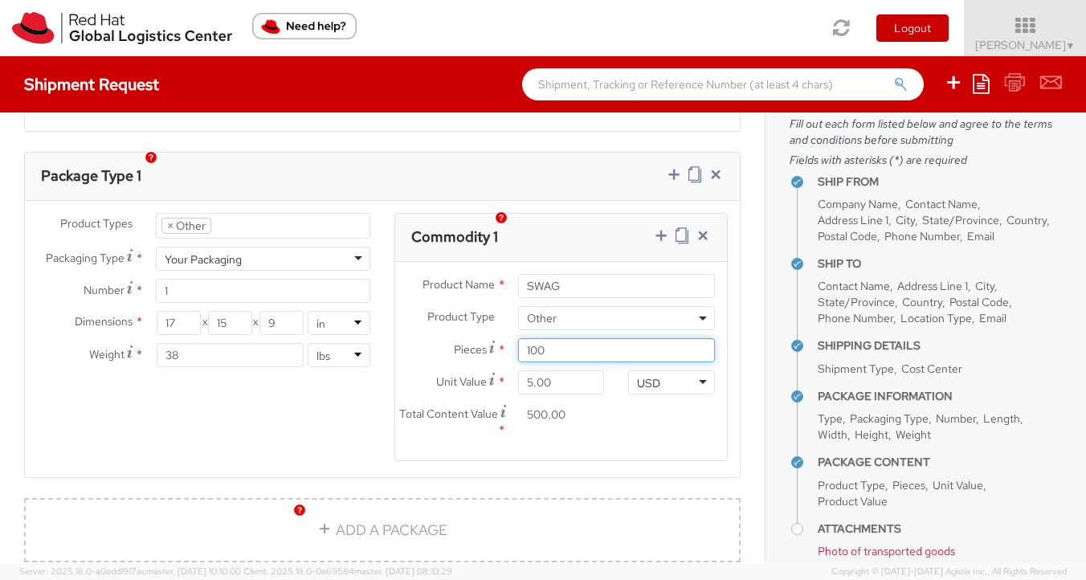
click at [544, 338] on input "100" at bounding box center [616, 350] width 197 height 24
type input "10"
type input "50.00"
type input "1"
type input "5.00"
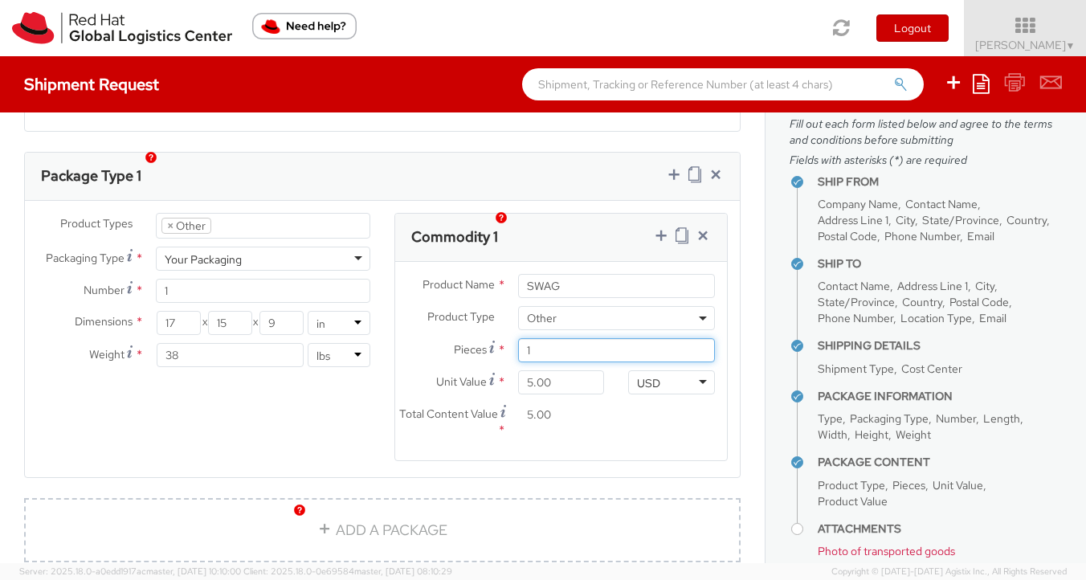
type input "0.00"
type input "70"
click at [675, 442] on agx-form-section "Commodity 1 Product Name * SWAG Product Type * Documents Docking Station Laptop…" at bounding box center [560, 347] width 357 height 268
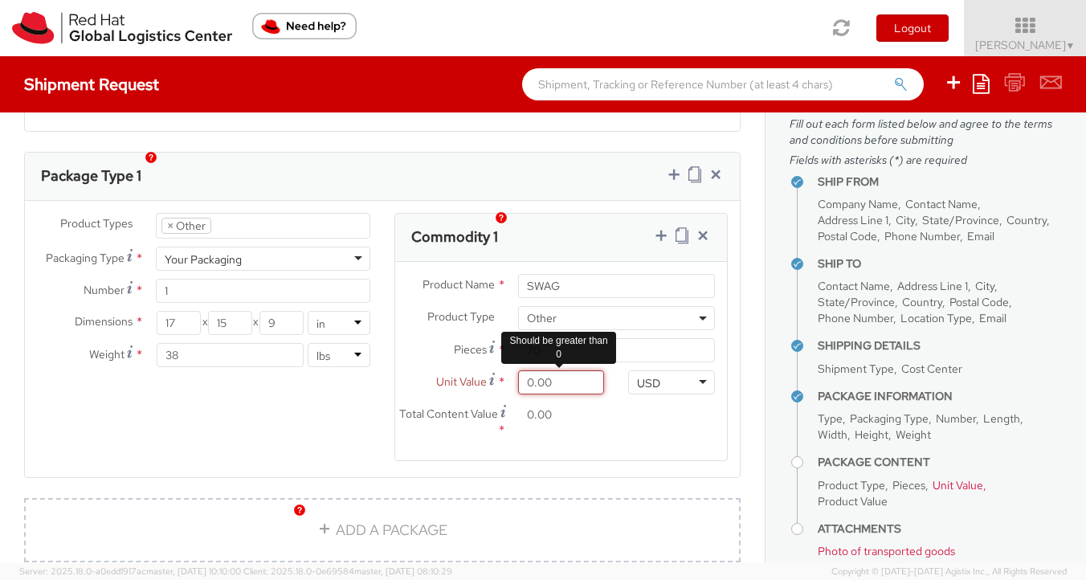
click at [549, 370] on input "0.00" at bounding box center [561, 382] width 87 height 24
type input "5.00"
type input "350.00"
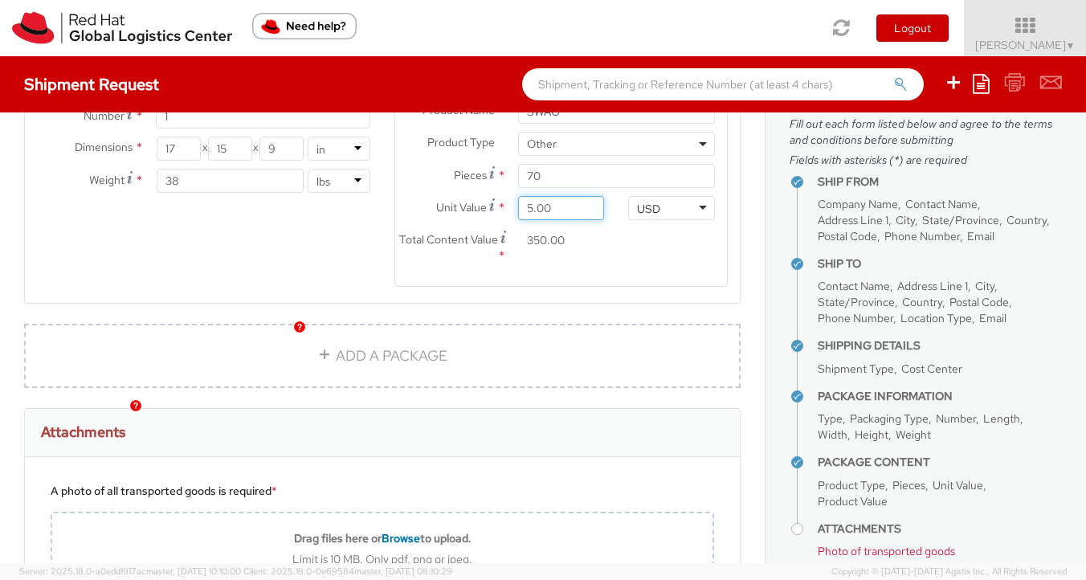
scroll to position [939, 0]
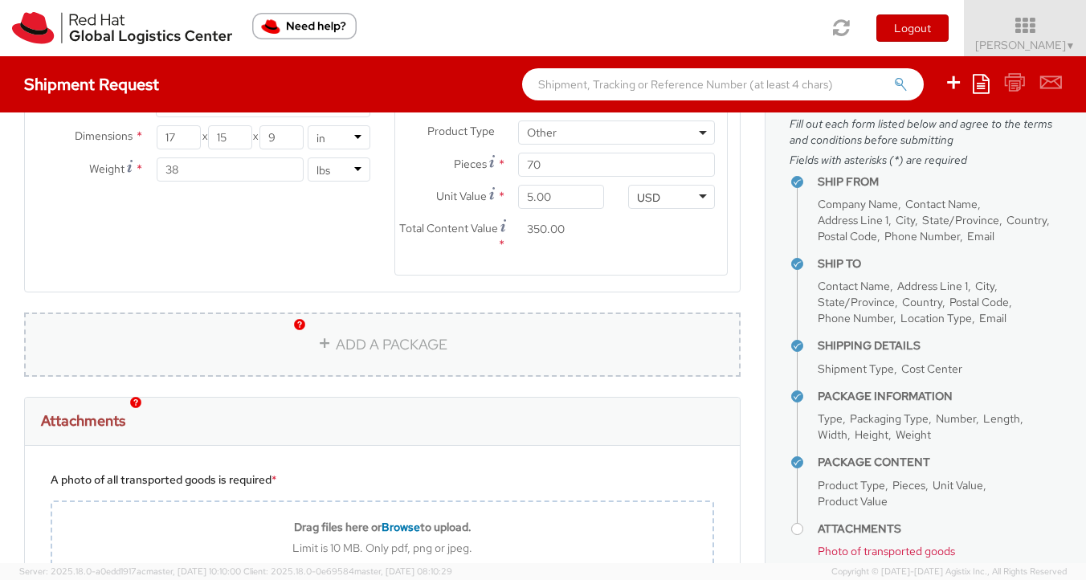
click at [369, 336] on link "ADD A PACKAGE" at bounding box center [382, 344] width 716 height 64
select select
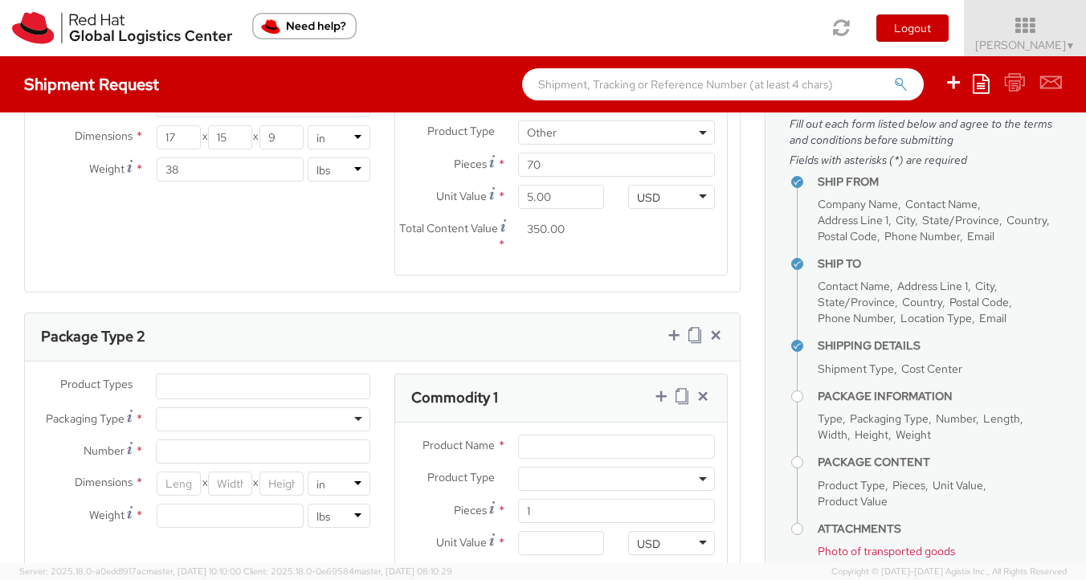
click at [268, 374] on ul at bounding box center [263, 386] width 213 height 24
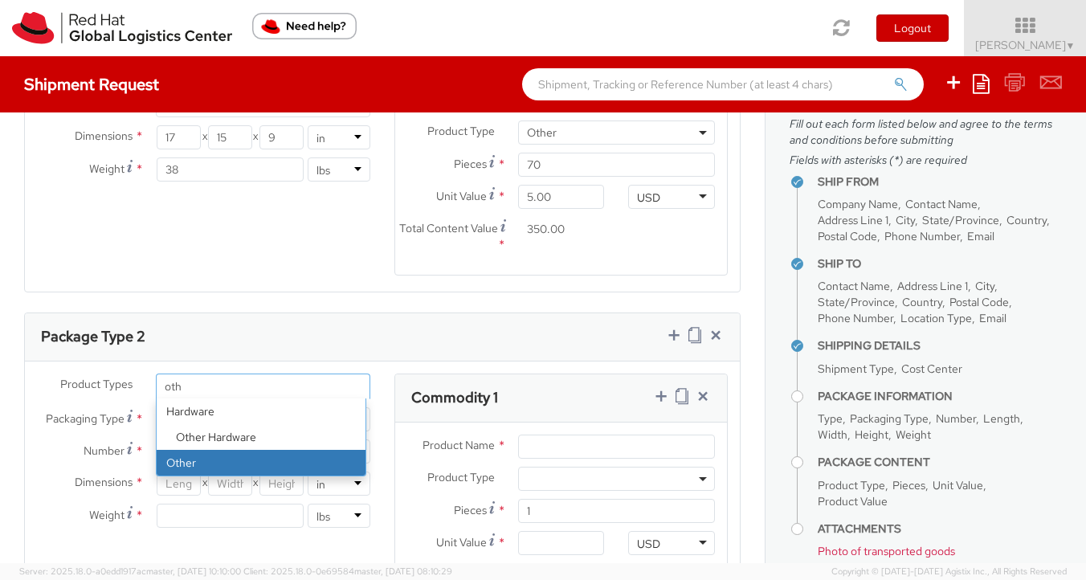
type input "oth"
drag, startPoint x: 205, startPoint y: 448, endPoint x: 186, endPoint y: 413, distance: 40.3
select select "OTHER"
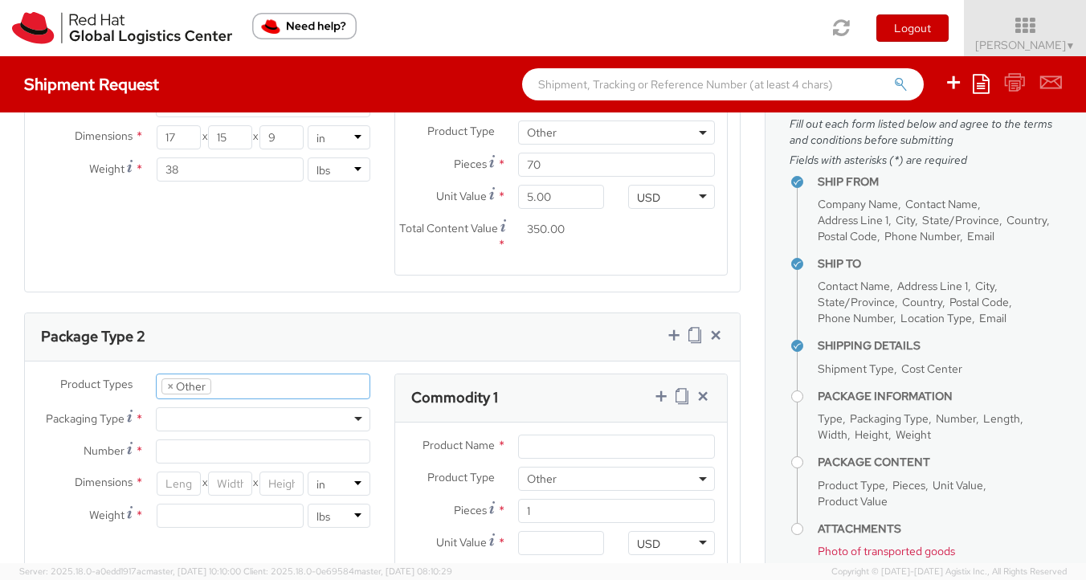
click at [348, 407] on div at bounding box center [263, 419] width 214 height 24
click at [201, 439] on input "Number *" at bounding box center [263, 451] width 214 height 24
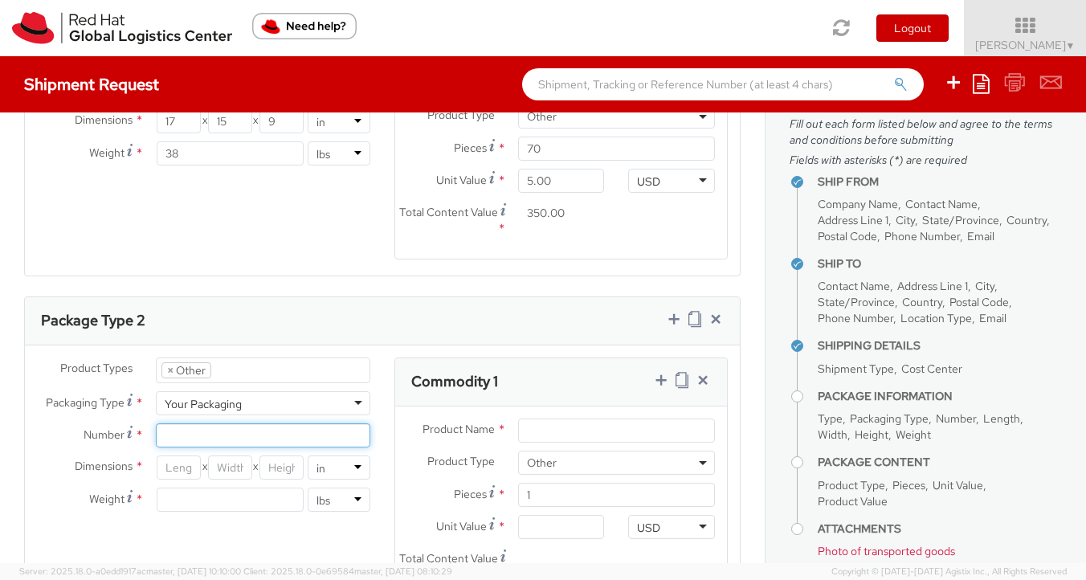
scroll to position [1094, 0]
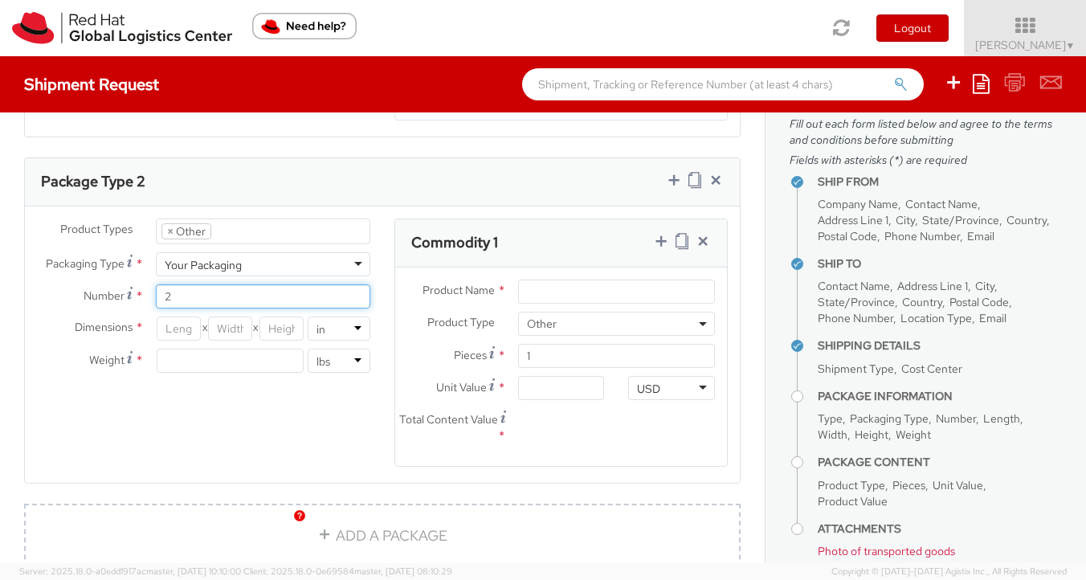
type input "2"
click at [182, 316] on input "number" at bounding box center [179, 328] width 44 height 24
type input "15"
click at [241, 316] on input "number" at bounding box center [230, 328] width 44 height 24
type input "9"
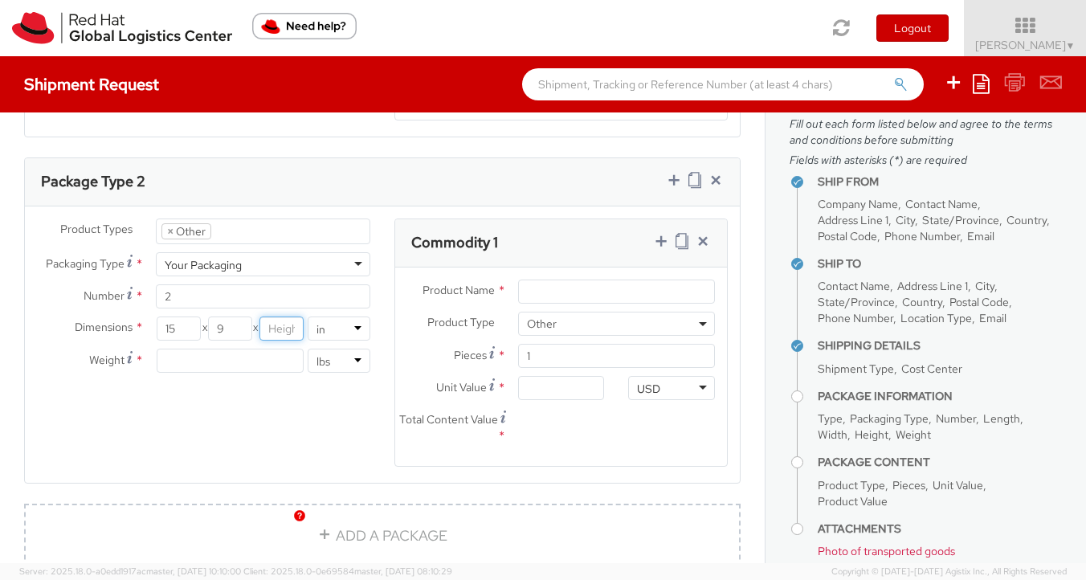
click at [282, 316] on input "number" at bounding box center [281, 328] width 44 height 24
type input "10"
click at [219, 349] on input "number" at bounding box center [230, 361] width 147 height 24
type input "20"
click at [266, 388] on div "Product Types * Documents Docking Station Laptop Monitor Other Hardware Server …" at bounding box center [382, 352] width 715 height 268
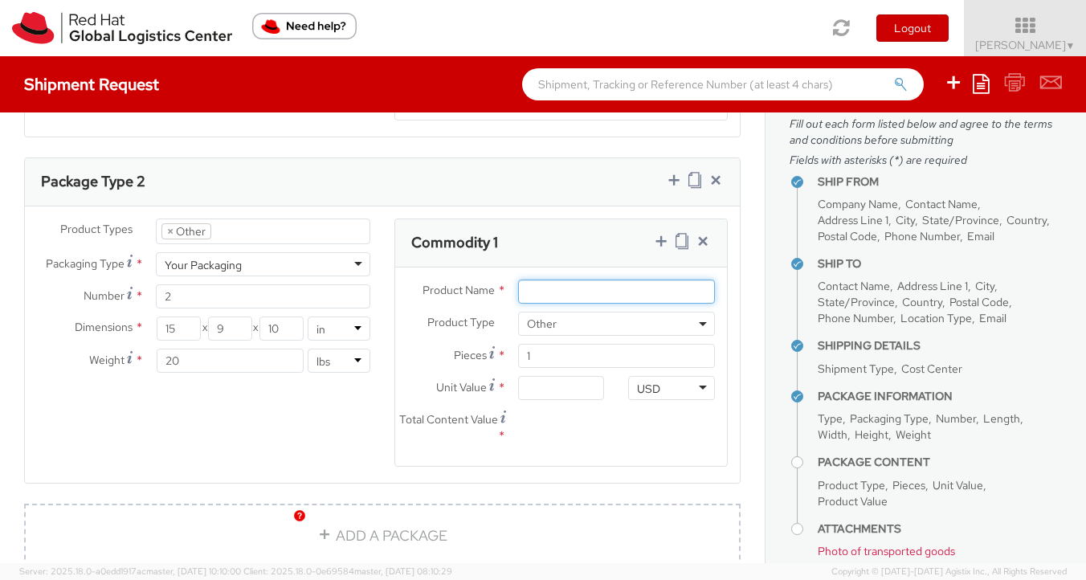
click at [644, 280] on input "Product Name *" at bounding box center [616, 292] width 197 height 24
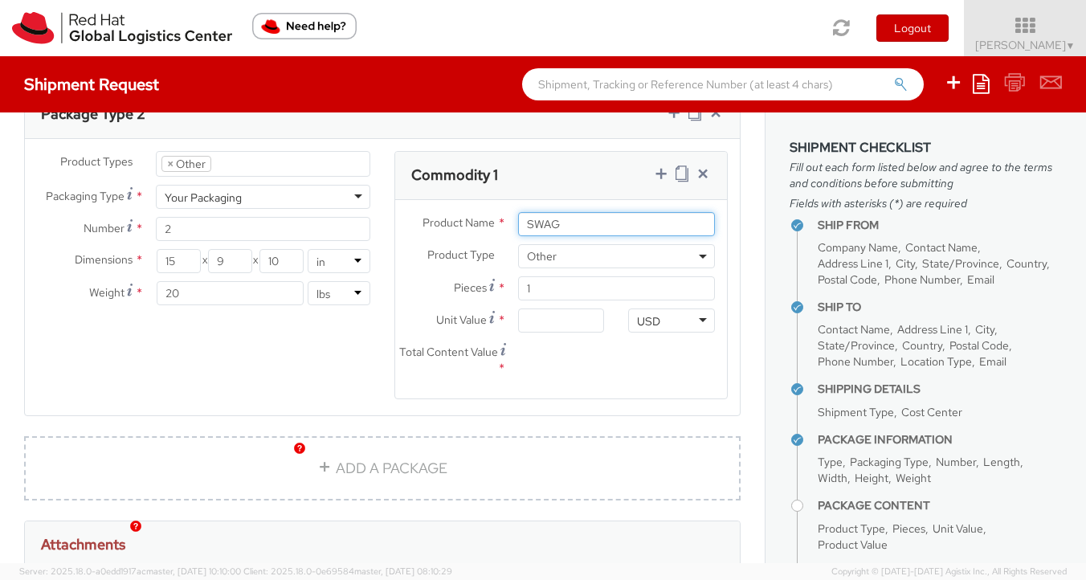
scroll to position [1194, 0]
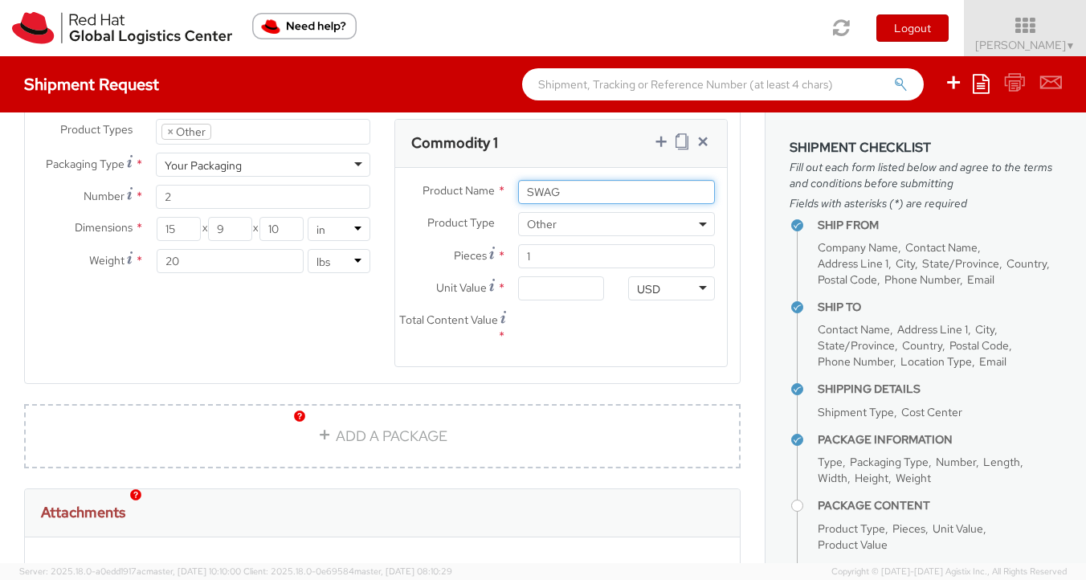
type input "SWAG"
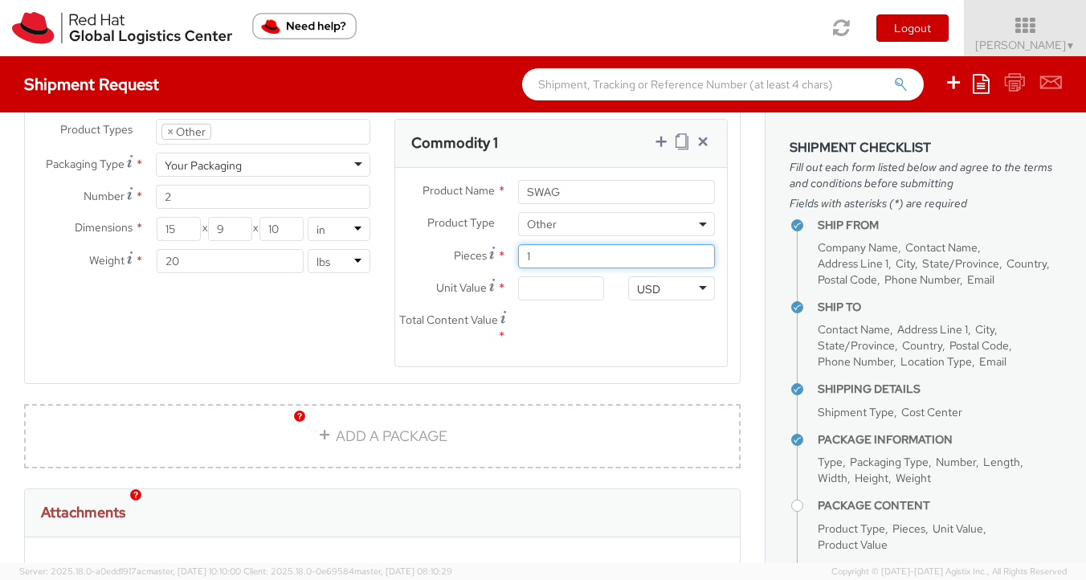
click at [540, 244] on input "1" at bounding box center [616, 256] width 197 height 24
type input "0.00"
type input "45"
click at [555, 278] on input "0.00" at bounding box center [561, 288] width 87 height 24
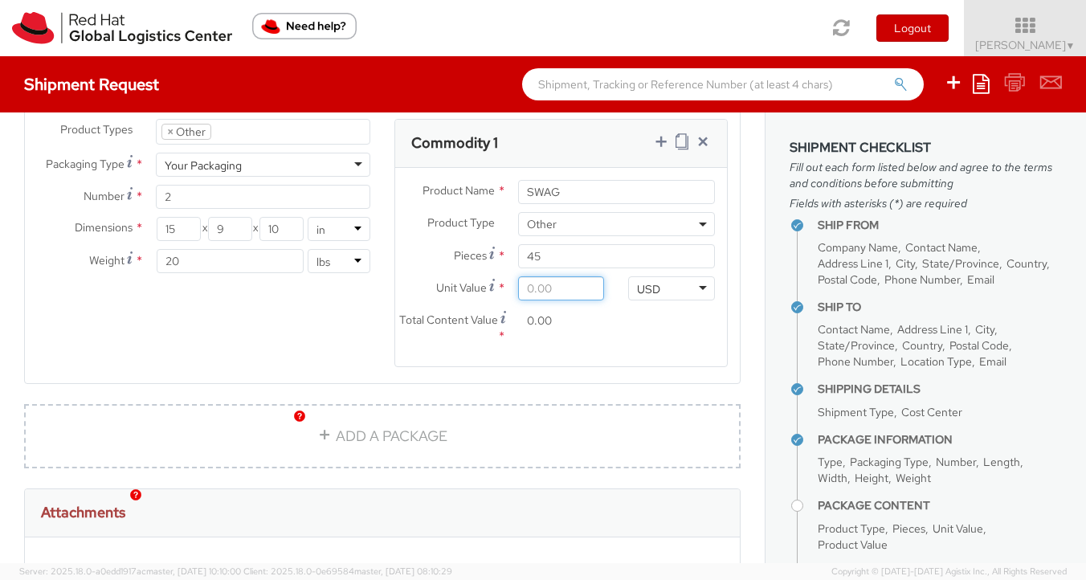
type input "5.00"
type input "225.00"
click at [657, 326] on div "Total Content Value * 225.00" at bounding box center [561, 331] width 332 height 46
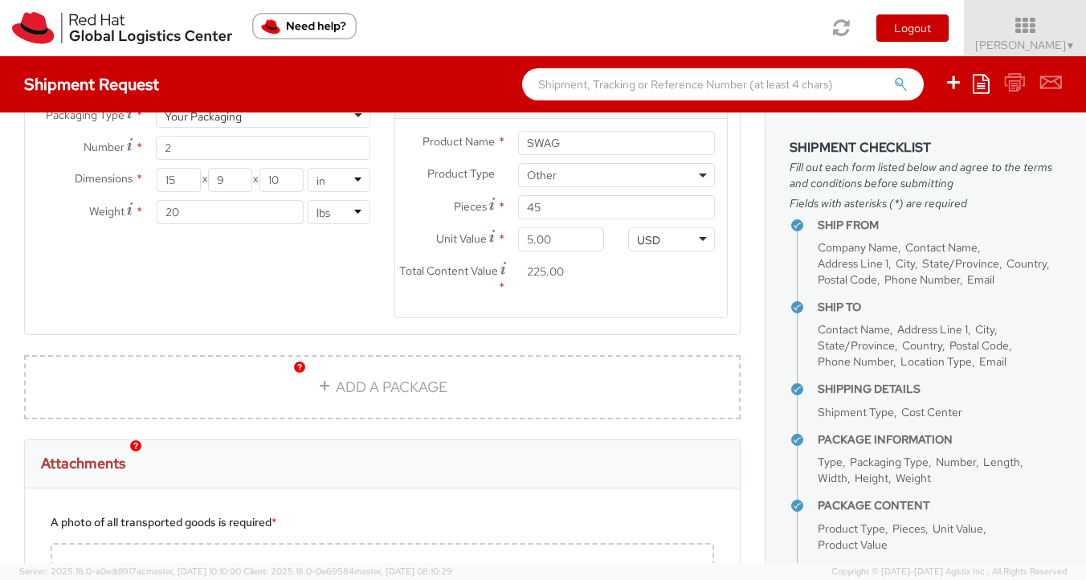
scroll to position [1243, 0]
click at [398, 371] on link "ADD A PACKAGE" at bounding box center [382, 387] width 716 height 64
select select
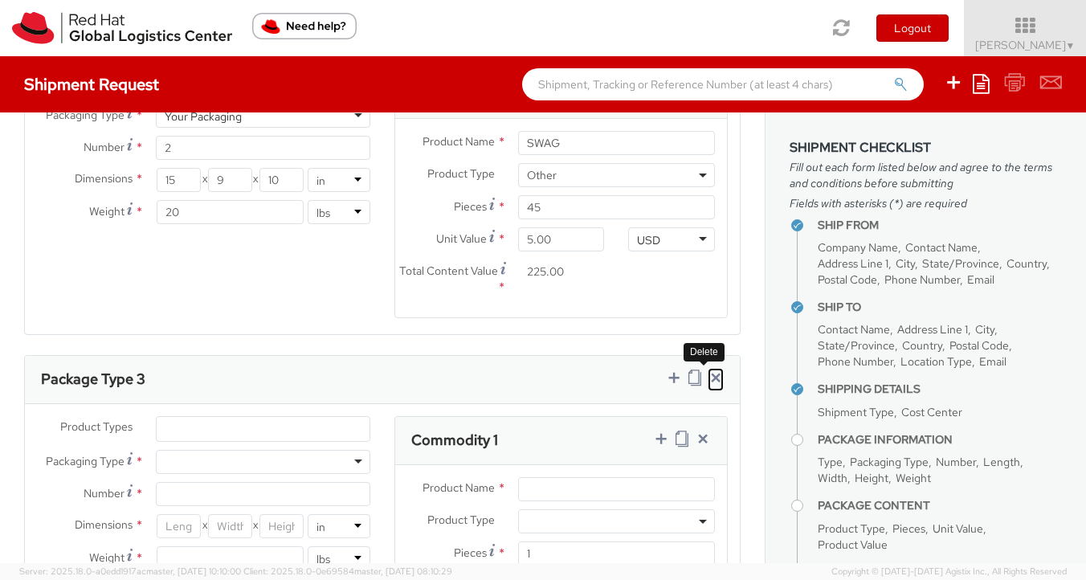
click at [708, 369] on icon at bounding box center [716, 377] width 16 height 16
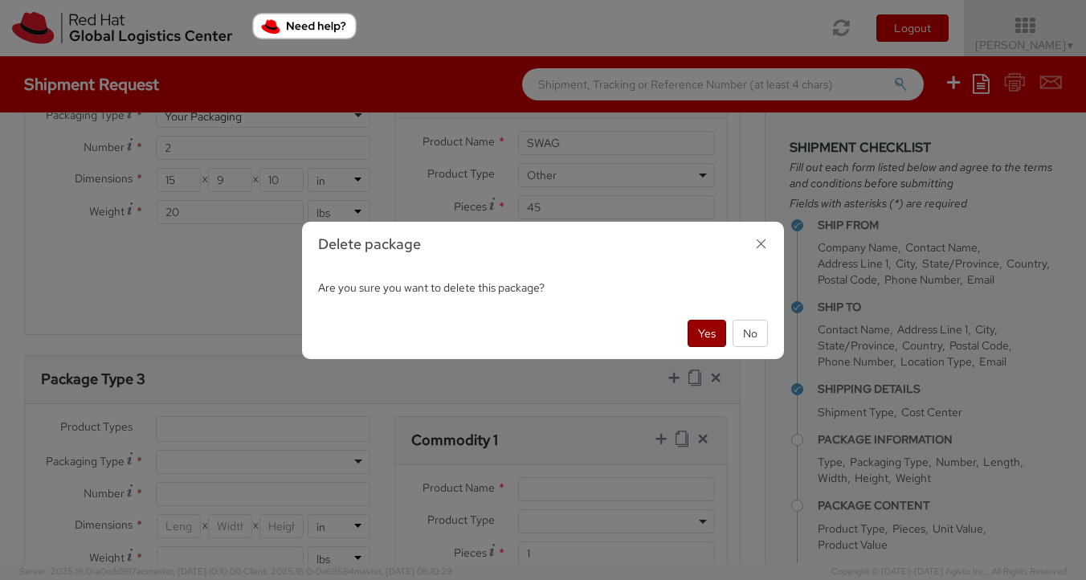
click at [694, 337] on button "Yes" at bounding box center [707, 333] width 39 height 27
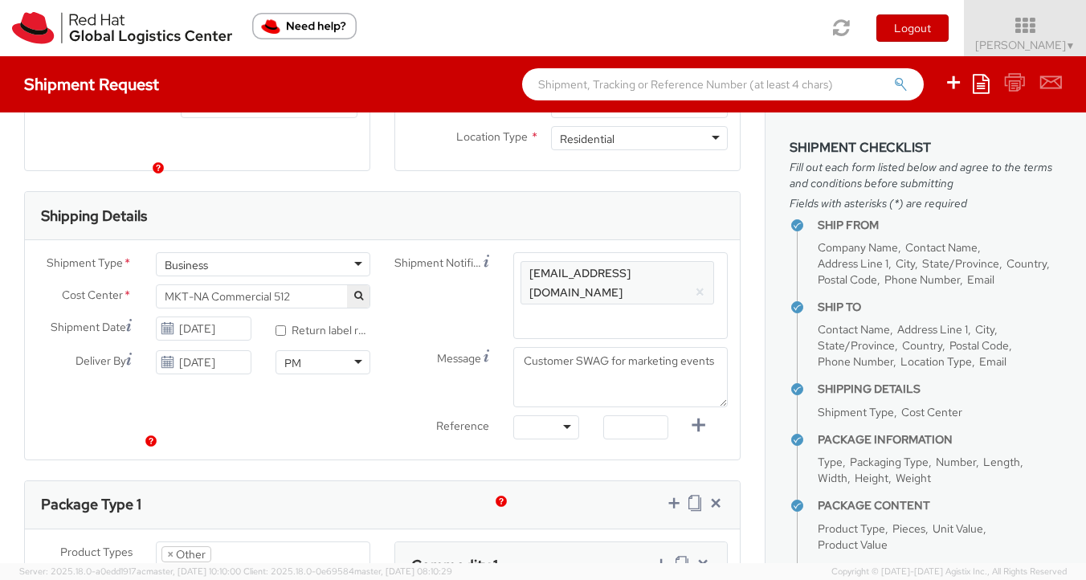
scroll to position [484, 0]
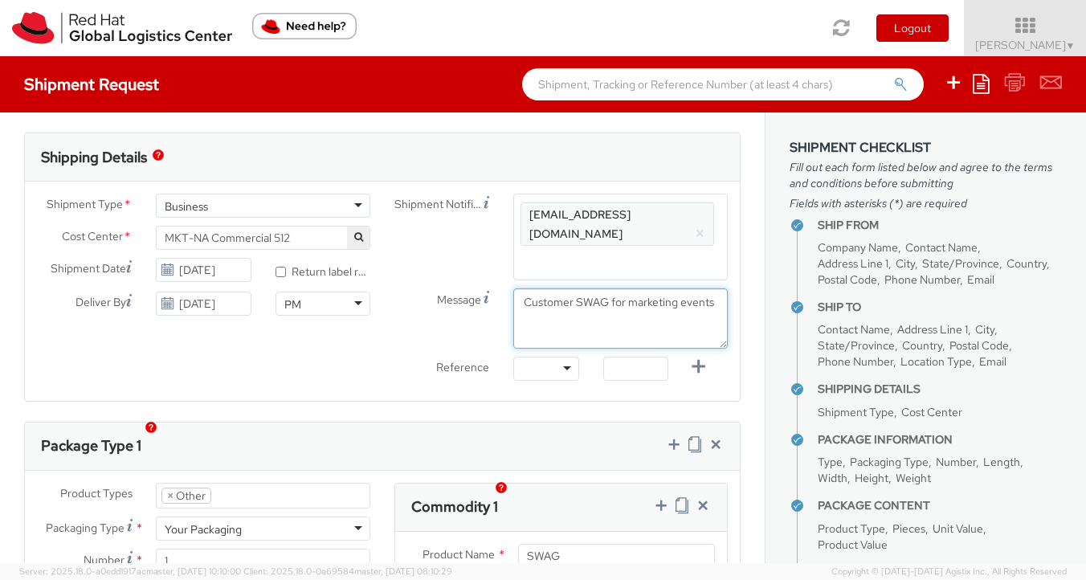
click at [561, 298] on textarea "Customer SWAG for marketing events" at bounding box center [620, 318] width 214 height 60
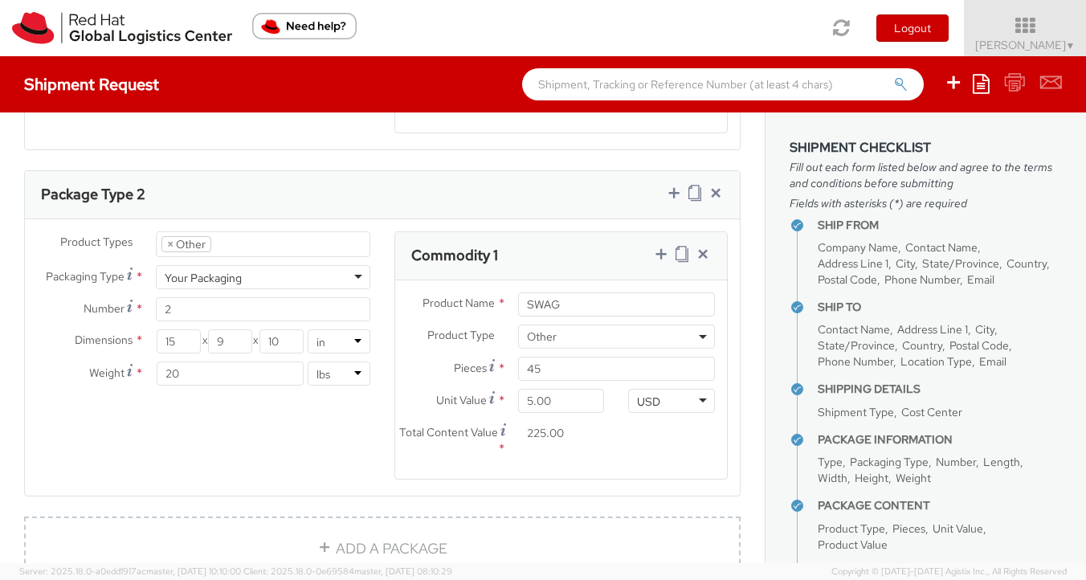
scroll to position [1083, 0]
type textarea "Customer SWAG for marketing events (items in all three boxes are the same)."
click at [529, 355] on input "45" at bounding box center [616, 367] width 197 height 24
type input "4"
type input "20.00"
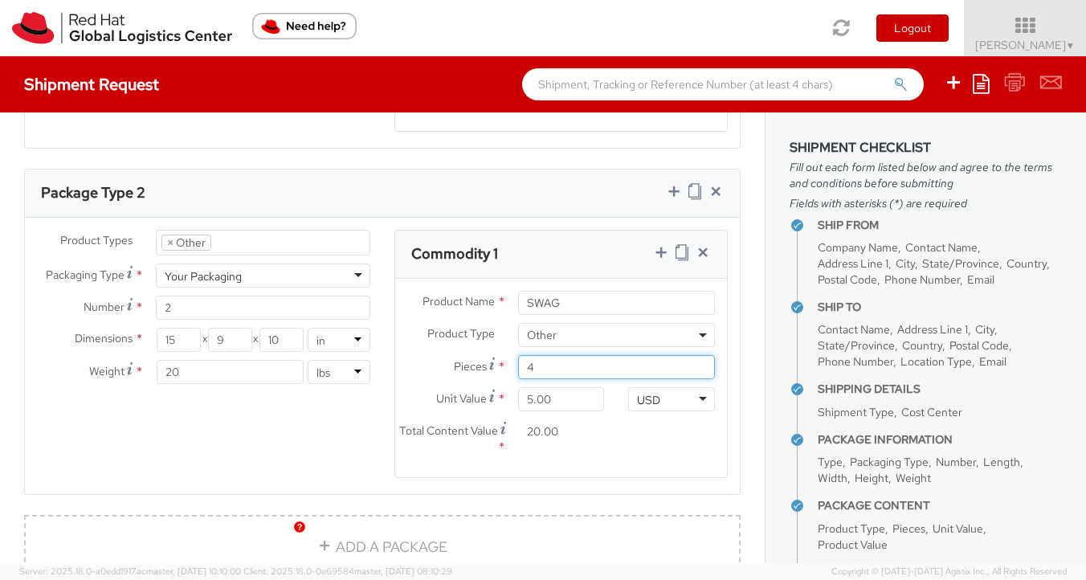
type input "40"
type input "200.00"
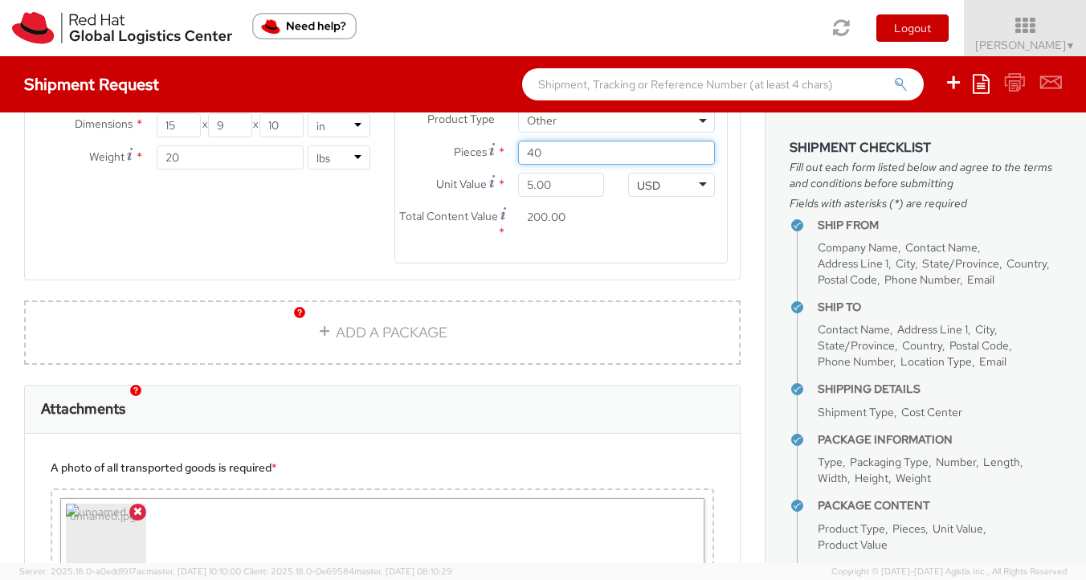
scroll to position [1316, 0]
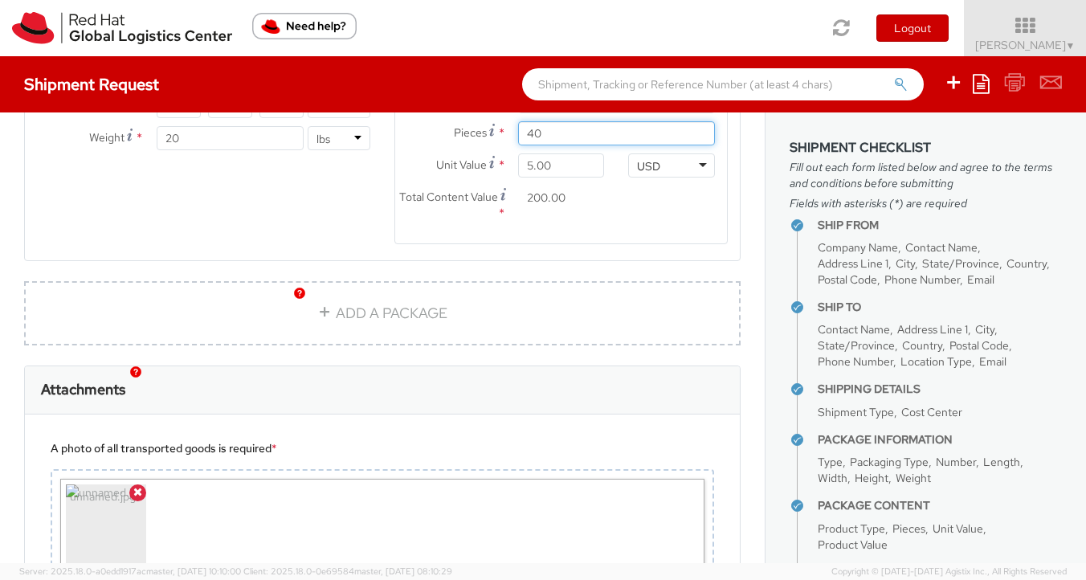
type input "40"
click at [300, 295] on img "button" at bounding box center [299, 293] width 11 height 11
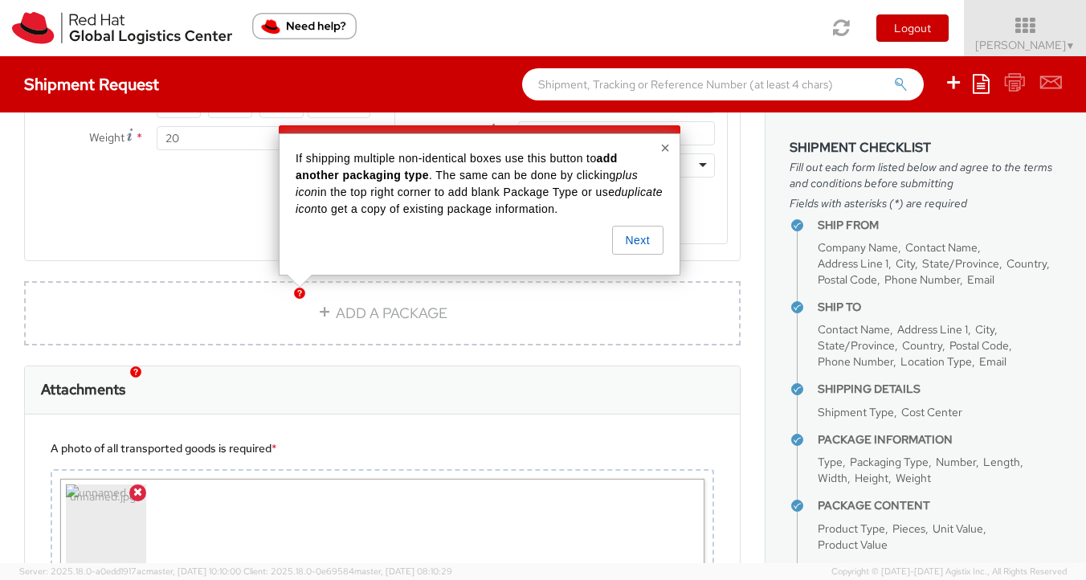
click at [663, 149] on button "×" at bounding box center [665, 148] width 10 height 16
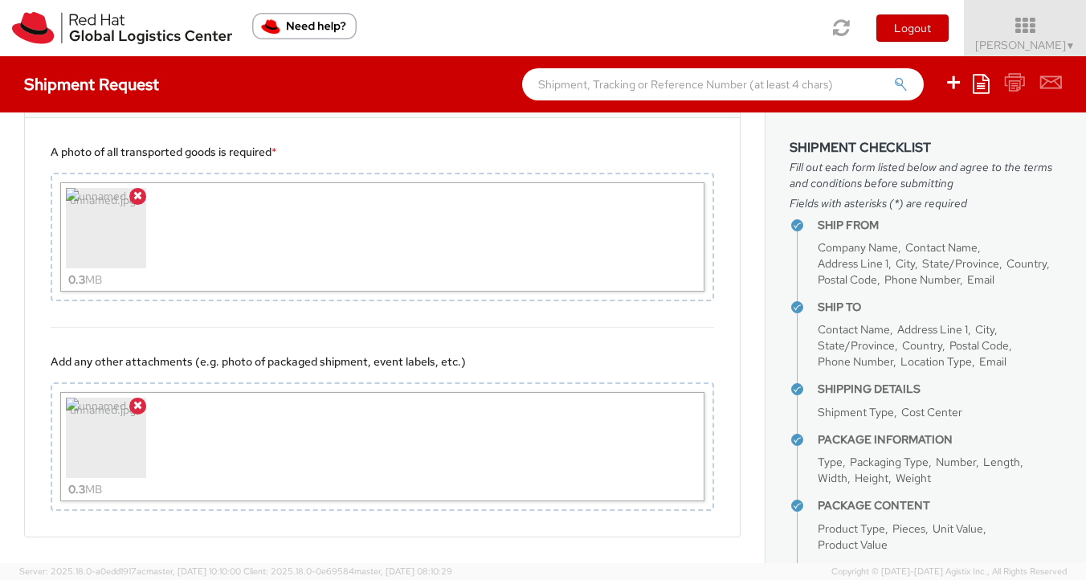
scroll to position [1653, 0]
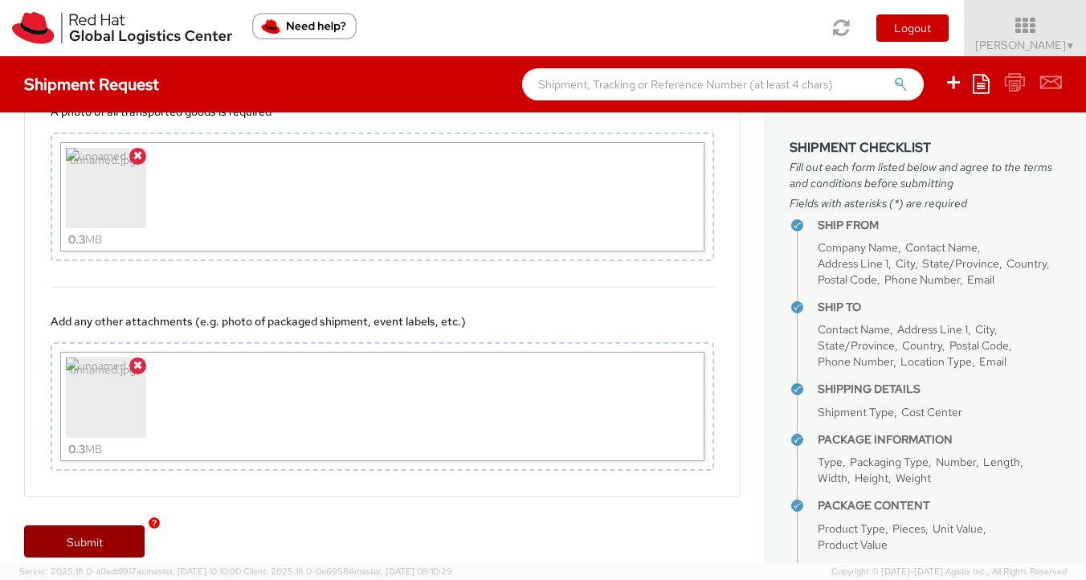
click at [66, 530] on link "Submit" at bounding box center [84, 541] width 120 height 32
